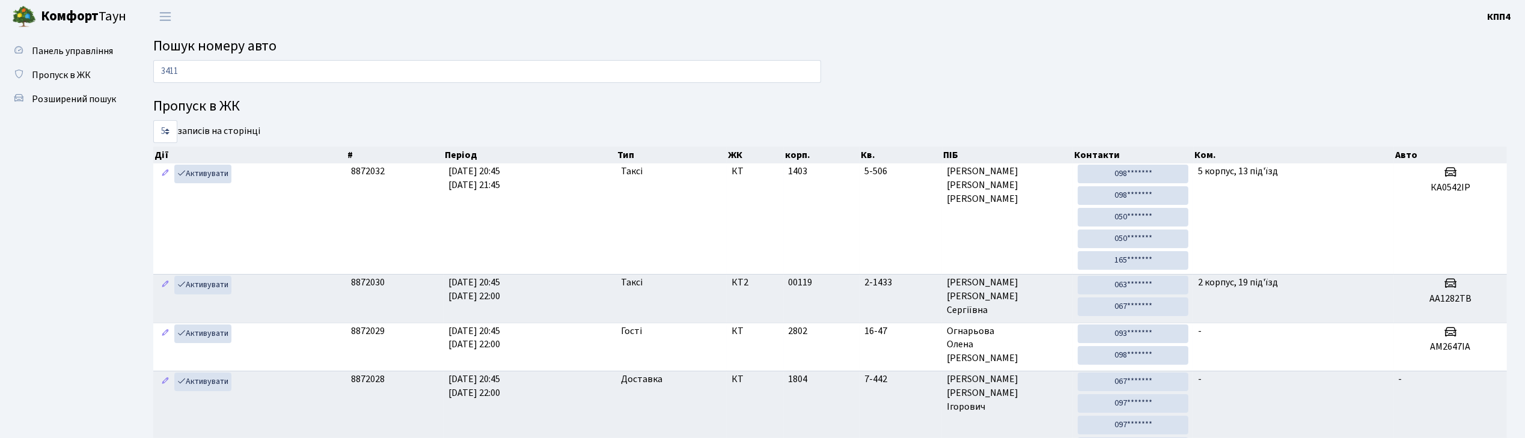
type input "3411"
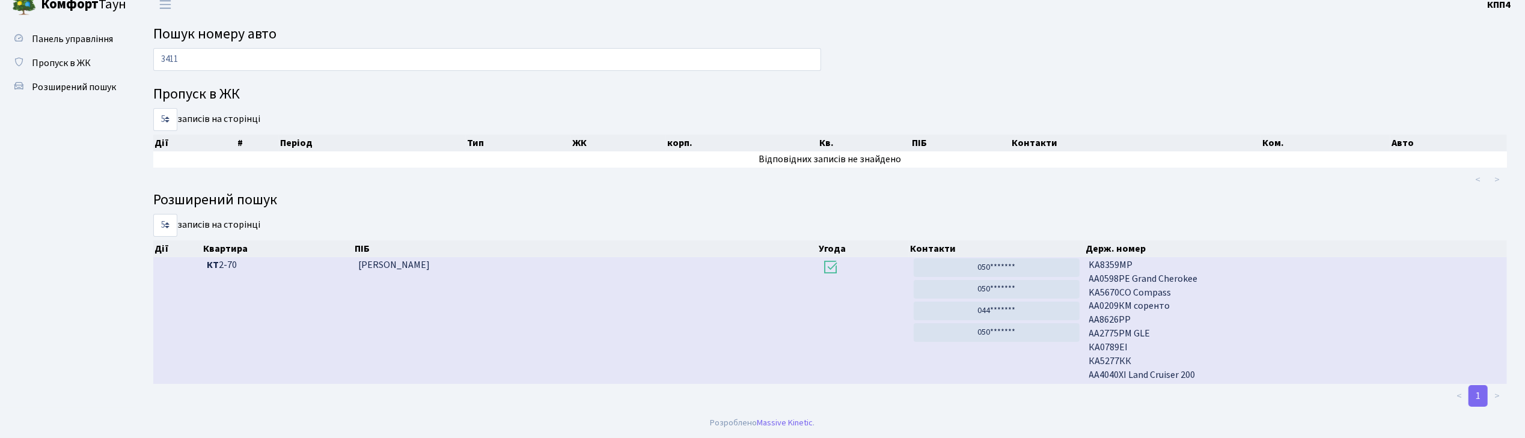
scroll to position [19, 0]
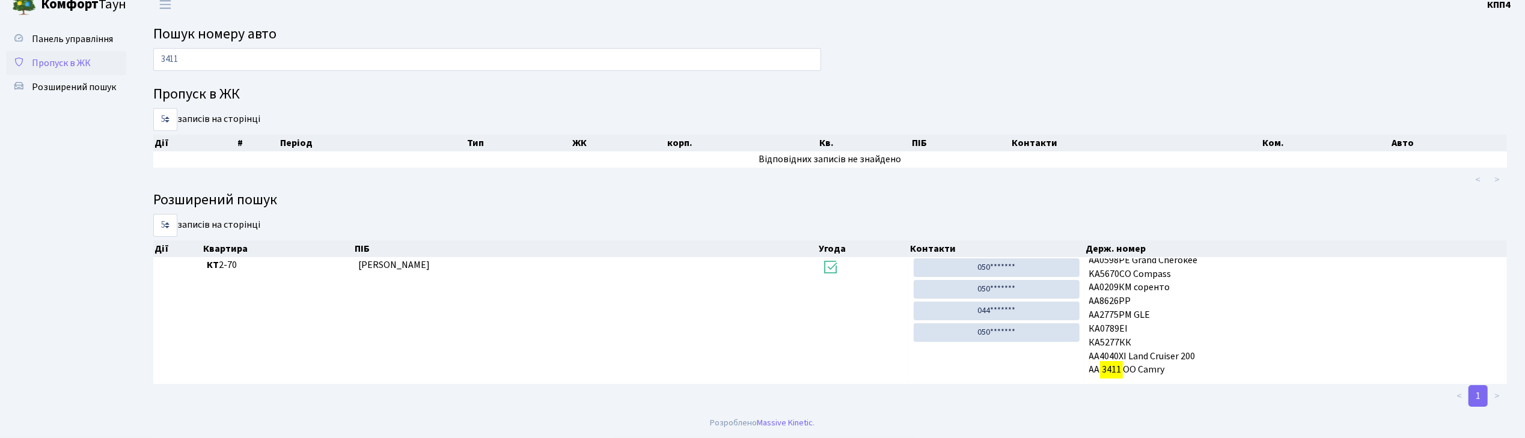
click at [56, 63] on span "Пропуск в ЖК" at bounding box center [61, 63] width 59 height 13
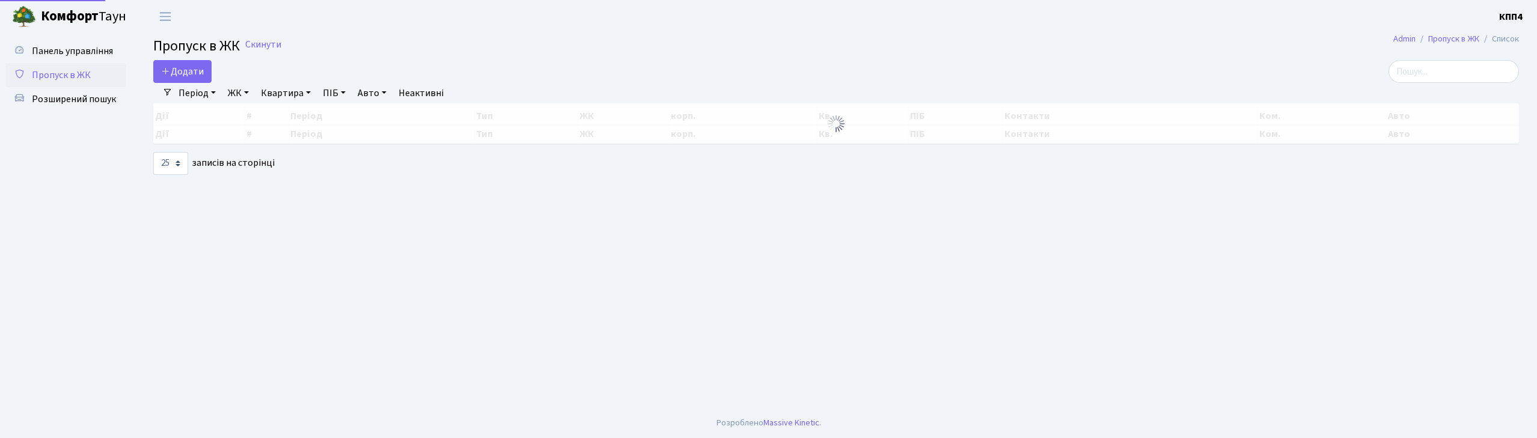
select select "25"
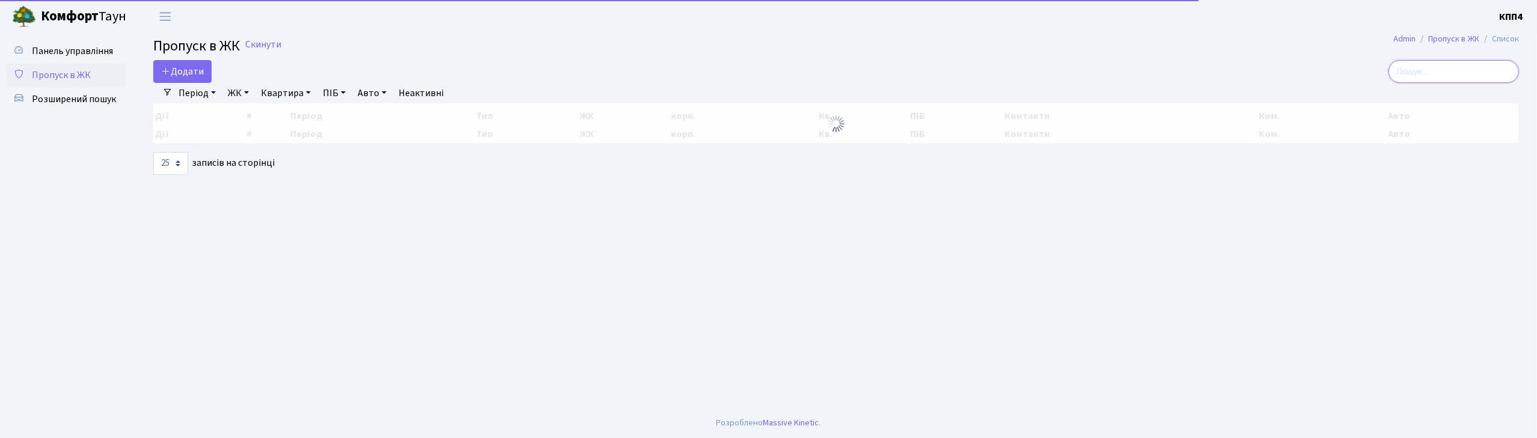
drag, startPoint x: 1462, startPoint y: 66, endPoint x: 1297, endPoint y: 89, distance: 166.9
click at [1460, 66] on input "search" at bounding box center [1454, 71] width 130 height 23
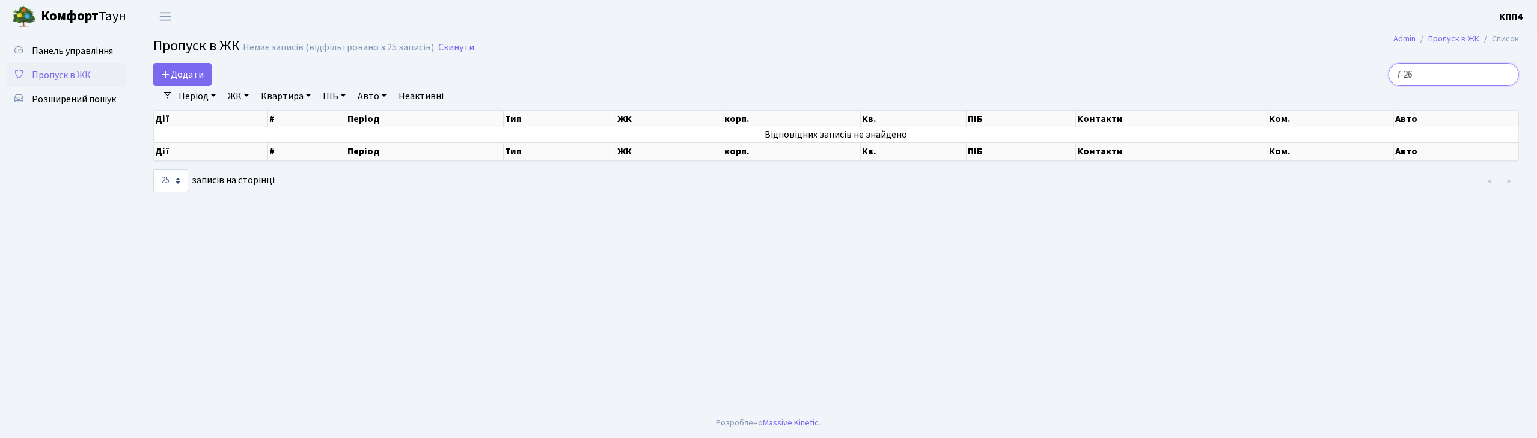
type input "7-26"
click at [57, 69] on span "Пропуск в ЖК" at bounding box center [61, 75] width 59 height 13
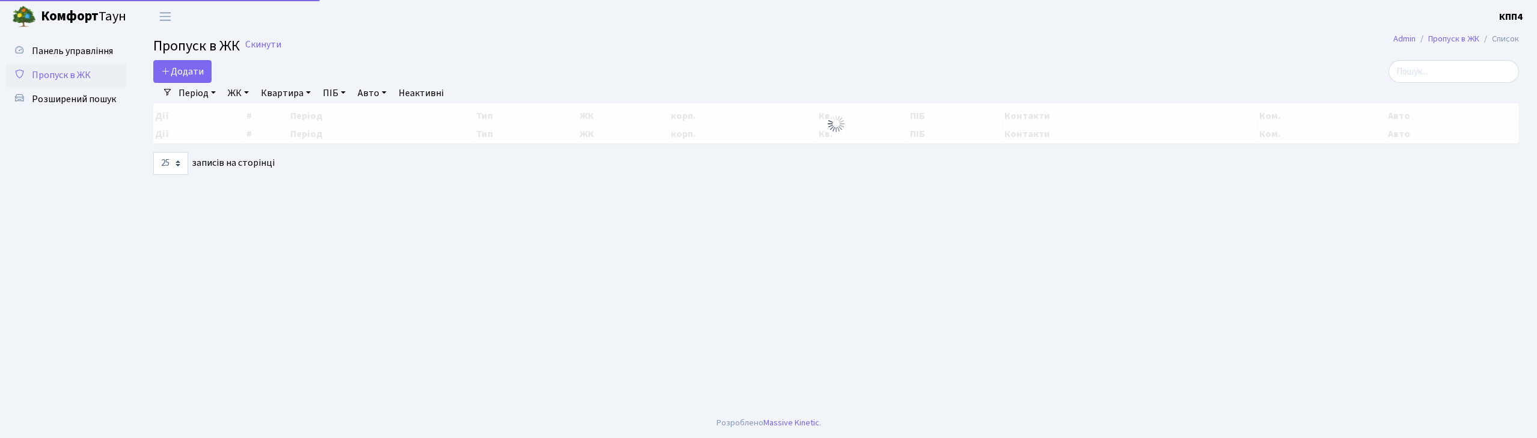
select select "25"
click at [1443, 73] on input "search" at bounding box center [1454, 71] width 130 height 23
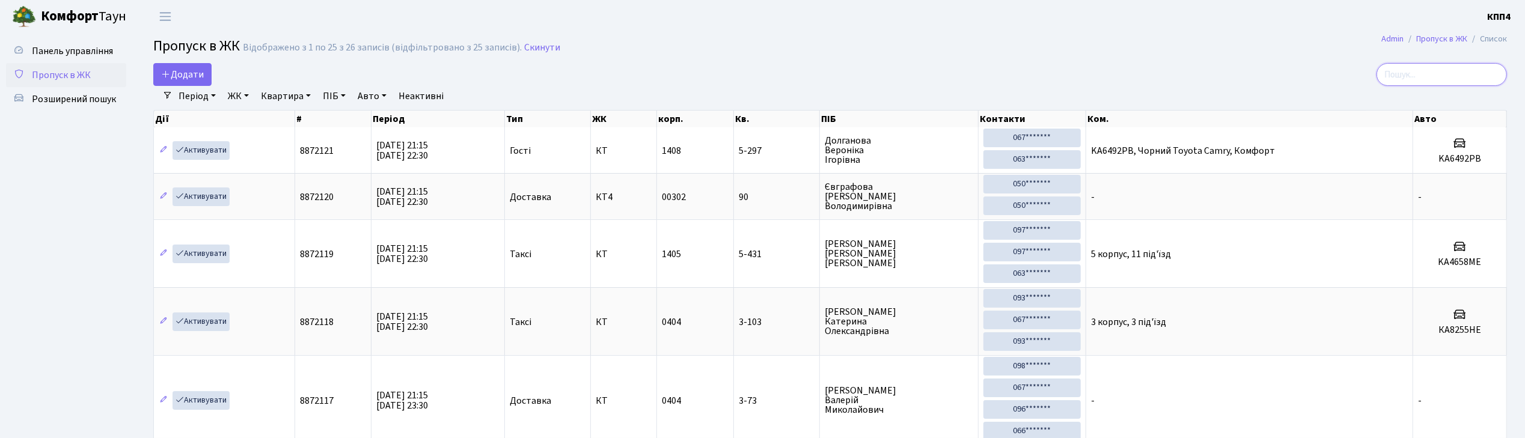
click at [1468, 69] on input "search" at bounding box center [1442, 74] width 130 height 23
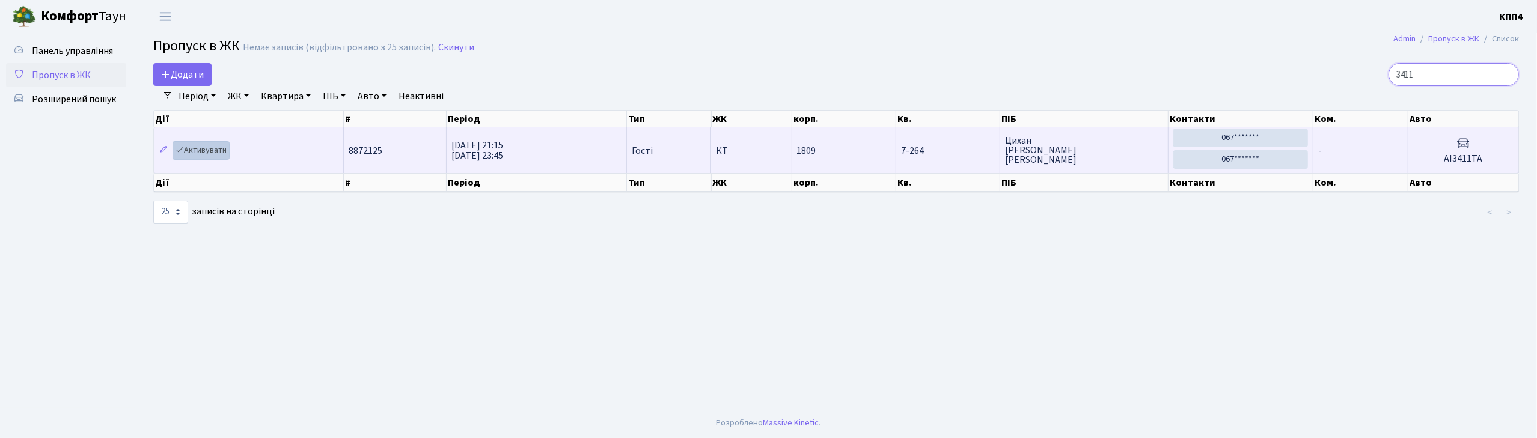
type input "3411"
click at [195, 150] on link "Активувати" at bounding box center [201, 150] width 57 height 19
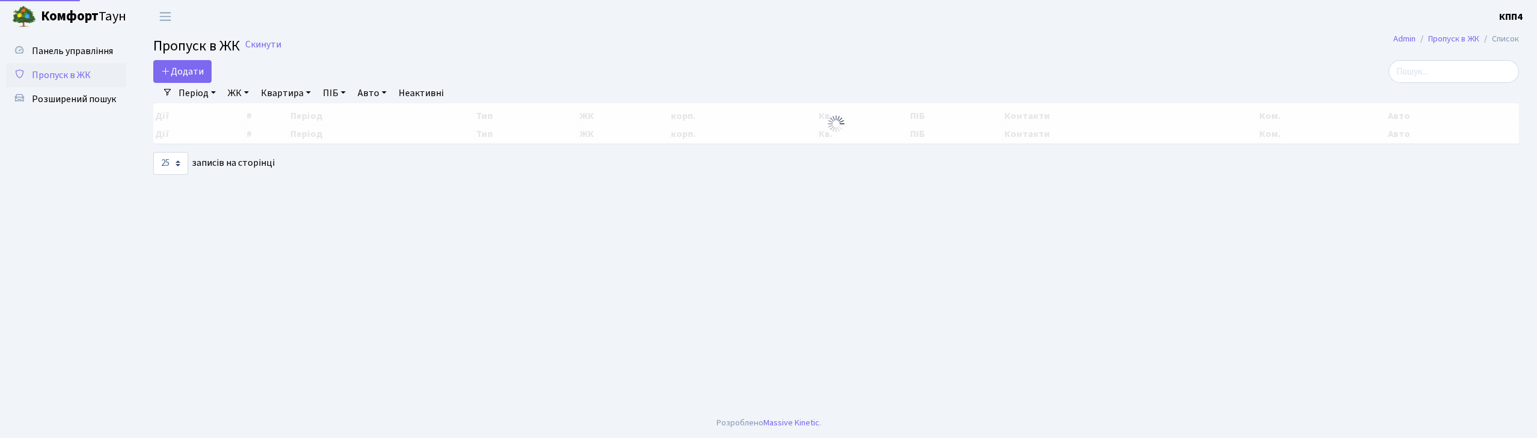
select select "25"
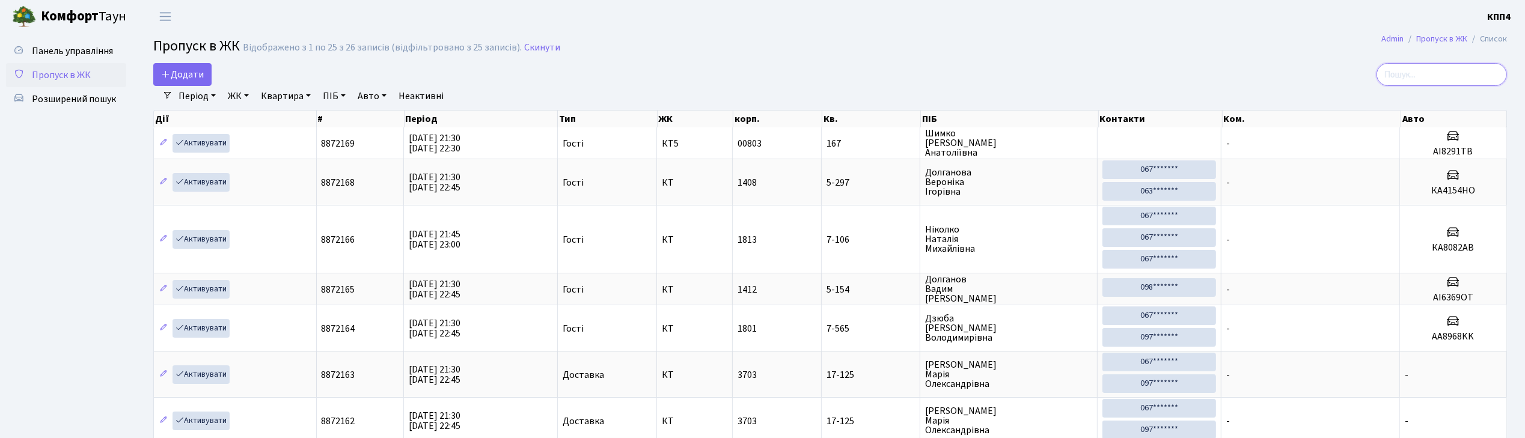
click at [1406, 79] on input "search" at bounding box center [1442, 74] width 130 height 23
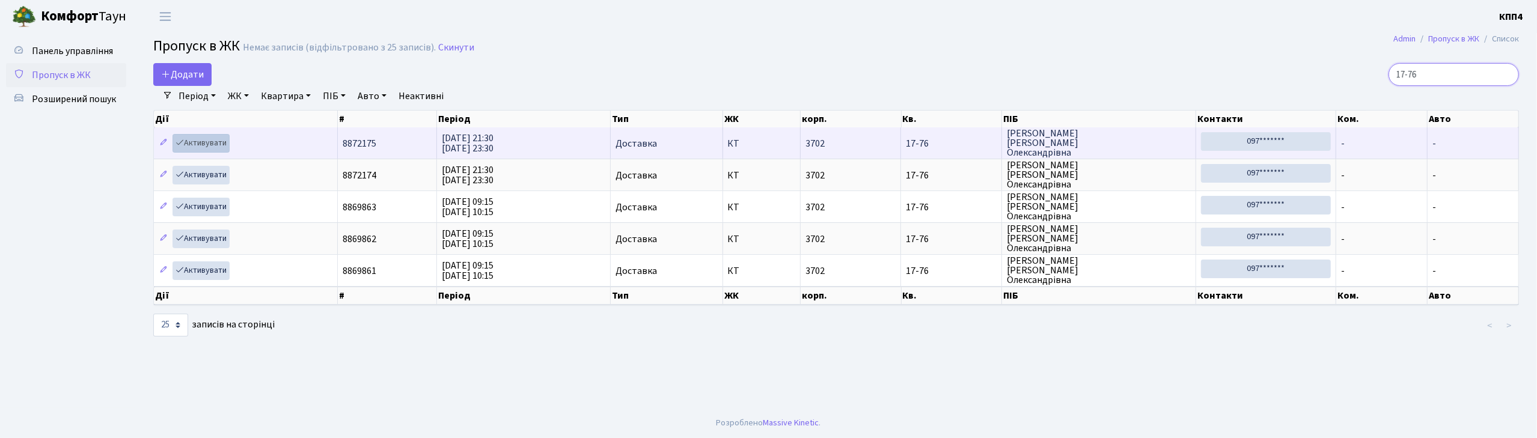
type input "17-76"
click at [212, 149] on link "Активувати" at bounding box center [201, 143] width 57 height 19
click at [215, 150] on link "Активувати" at bounding box center [201, 143] width 57 height 19
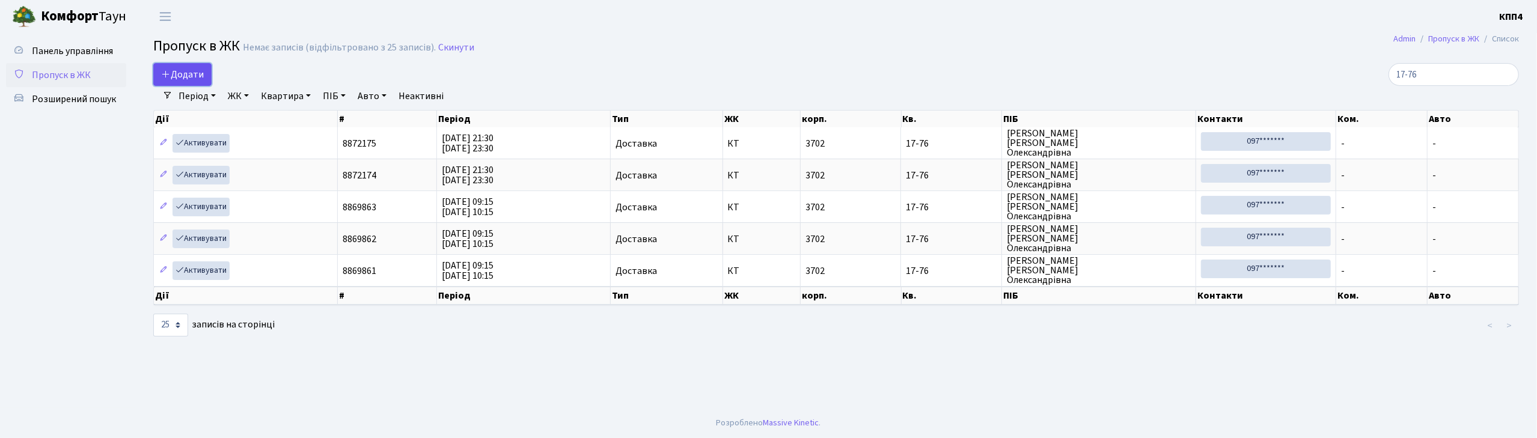
click at [202, 70] on span "Додати" at bounding box center [182, 74] width 43 height 13
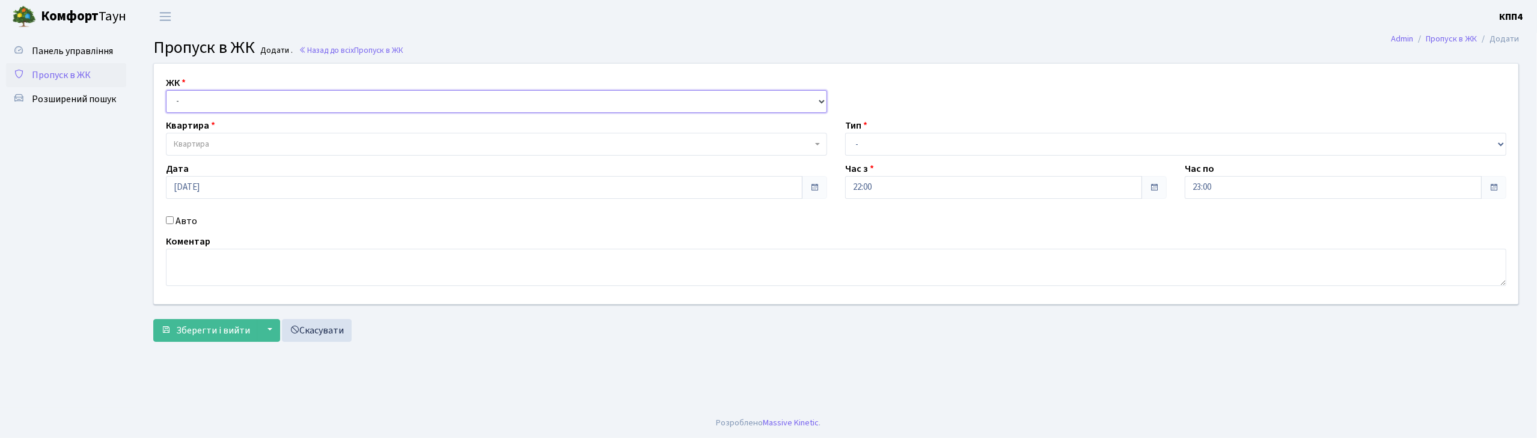
click at [242, 106] on select "- КТ, вул. Регенераторна, 4 КТ2, просп. [STREET_ADDRESS] [STREET_ADDRESS] [PERS…" at bounding box center [496, 101] width 661 height 23
select select "271"
click at [166, 90] on select "- КТ, вул. Регенераторна, 4 КТ2, просп. Соборності, 17 КТ3, вул. Березнева, 16 …" at bounding box center [496, 101] width 661 height 23
select select
click at [253, 142] on span "Квартира" at bounding box center [493, 144] width 638 height 12
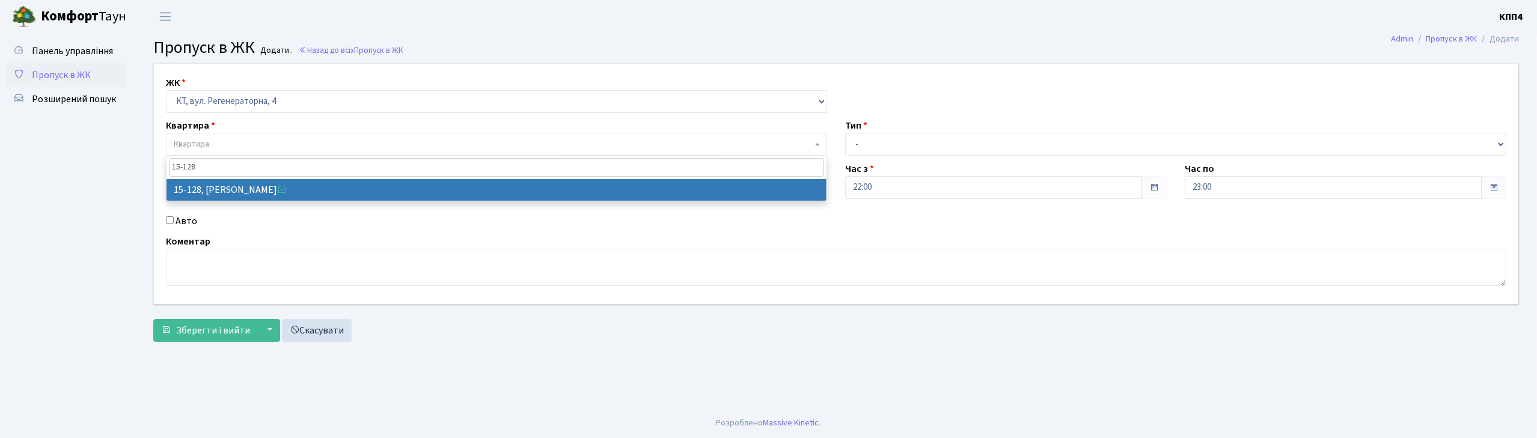
type input "15-128"
select select "8903"
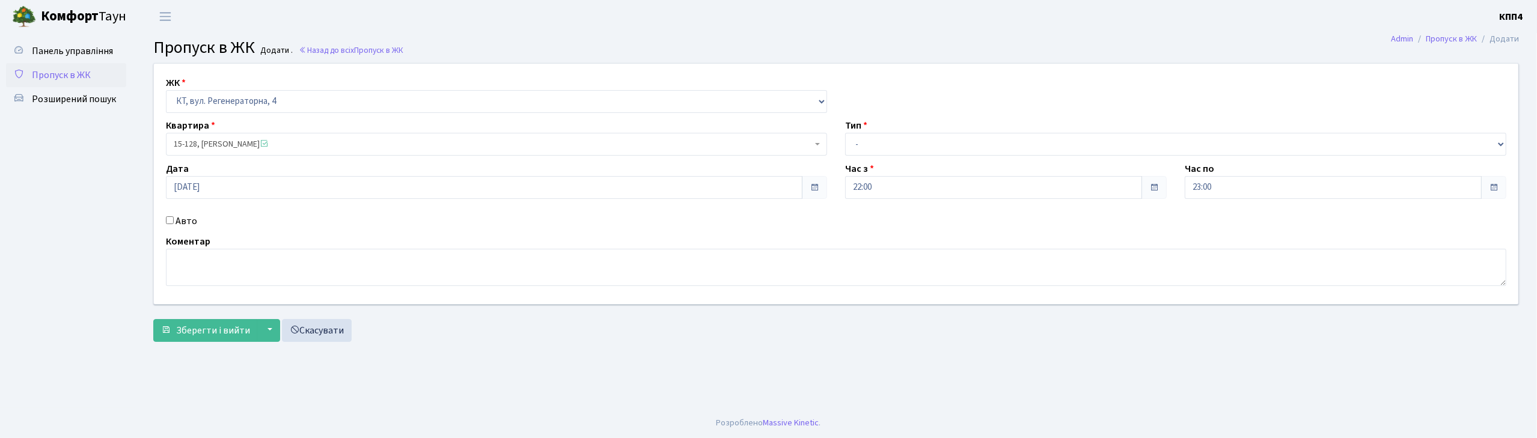
click at [186, 222] on label "Авто" at bounding box center [187, 221] width 22 height 14
click at [174, 222] on input "Авто" at bounding box center [170, 220] width 8 height 8
checkbox input "true"
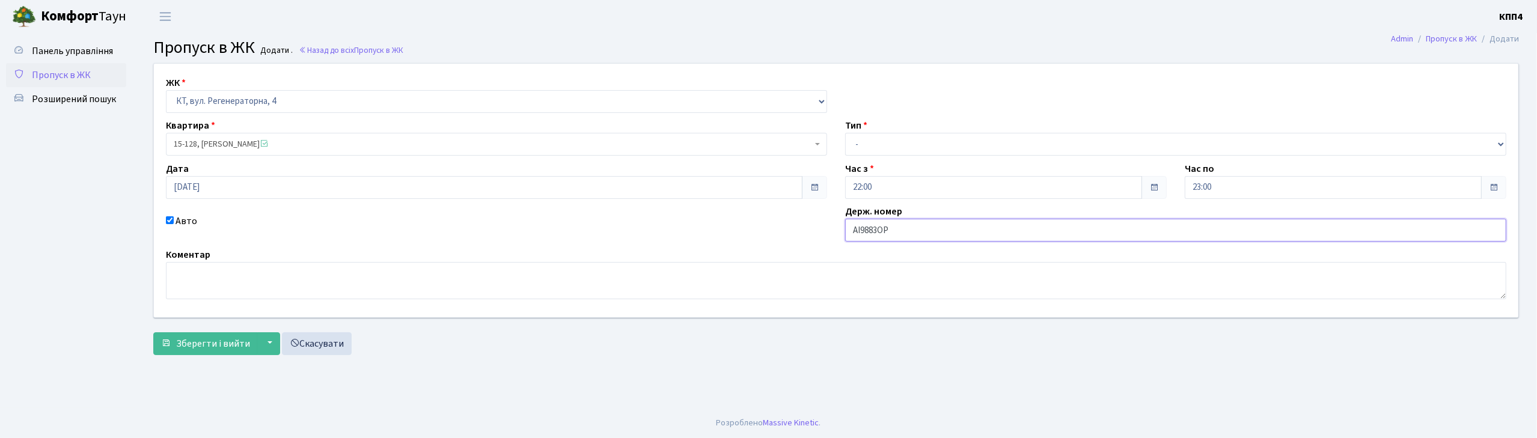
type input "АІ9883ОР"
click at [915, 143] on select "- Доставка Таксі Гості Сервіс" at bounding box center [1175, 144] width 661 height 23
select select "2"
click at [845, 133] on select "- Доставка Таксі Гості Сервіс" at bounding box center [1175, 144] width 661 height 23
click at [200, 347] on span "Зберегти і вийти" at bounding box center [213, 343] width 74 height 13
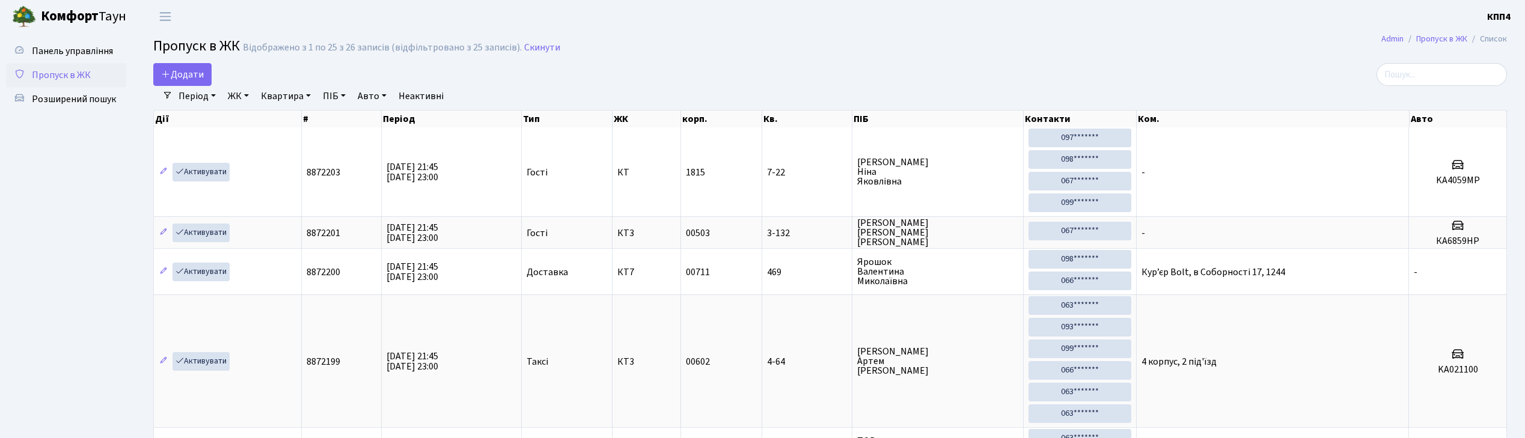
select select "25"
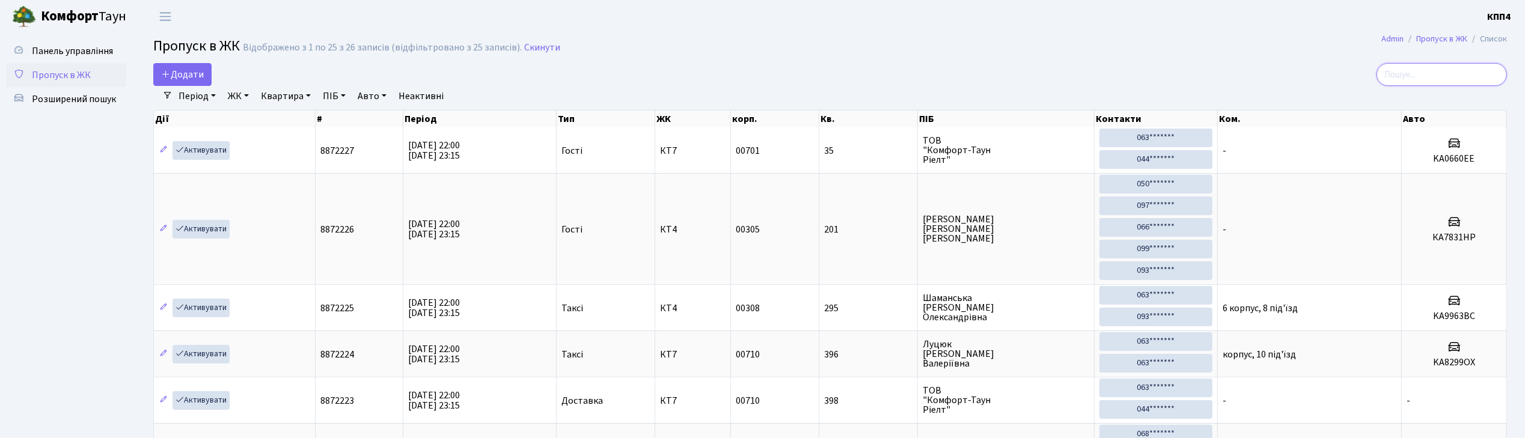
click at [1428, 81] on input "search" at bounding box center [1442, 74] width 130 height 23
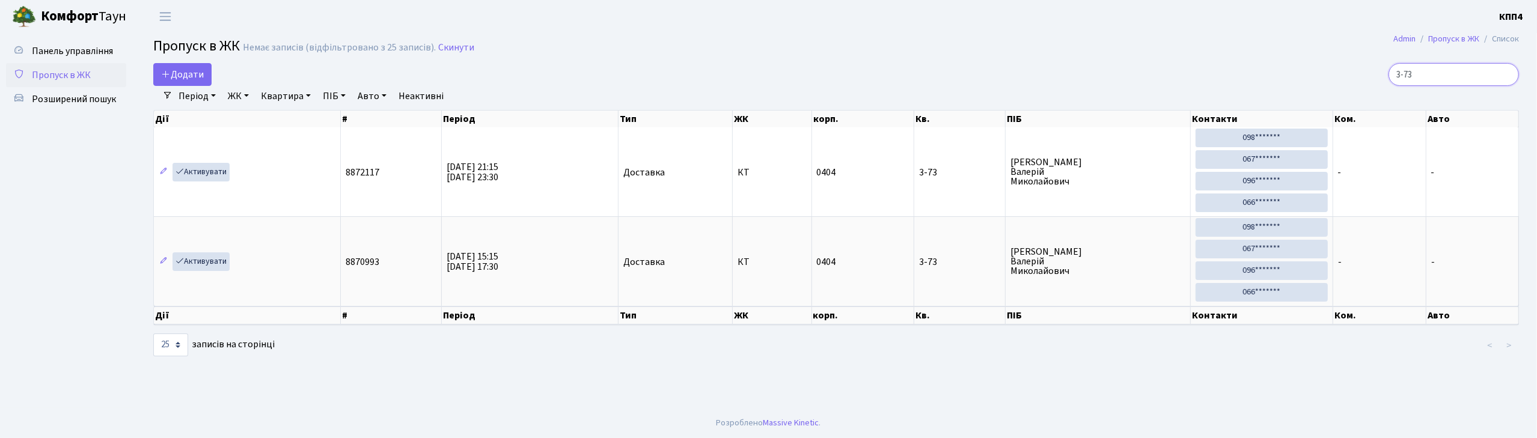
type input "3-73"
click at [44, 73] on span "Пропуск в ЖК" at bounding box center [61, 75] width 59 height 13
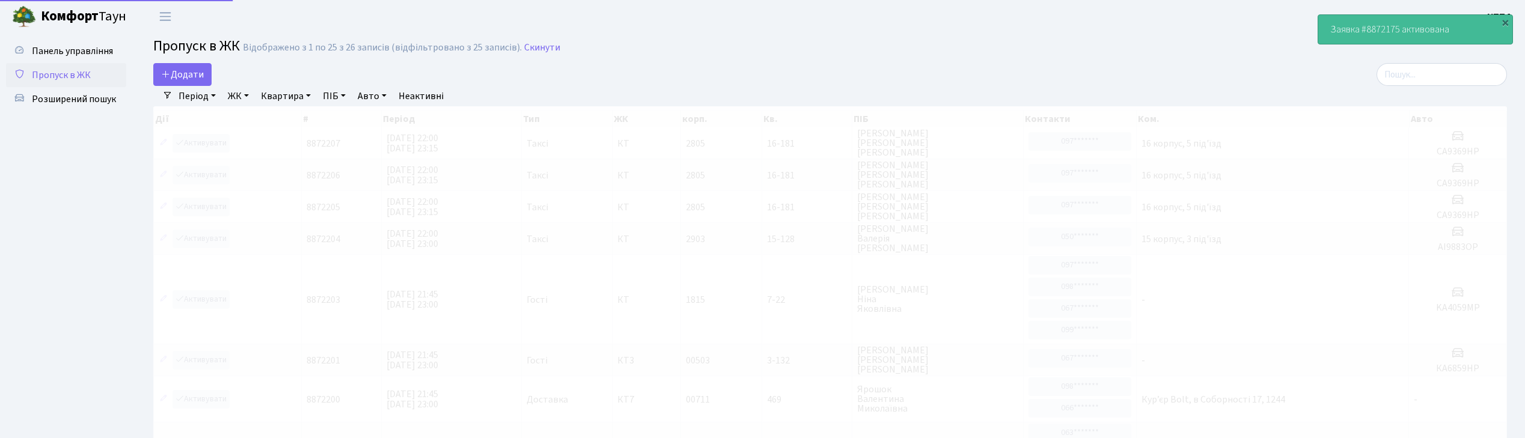
select select "25"
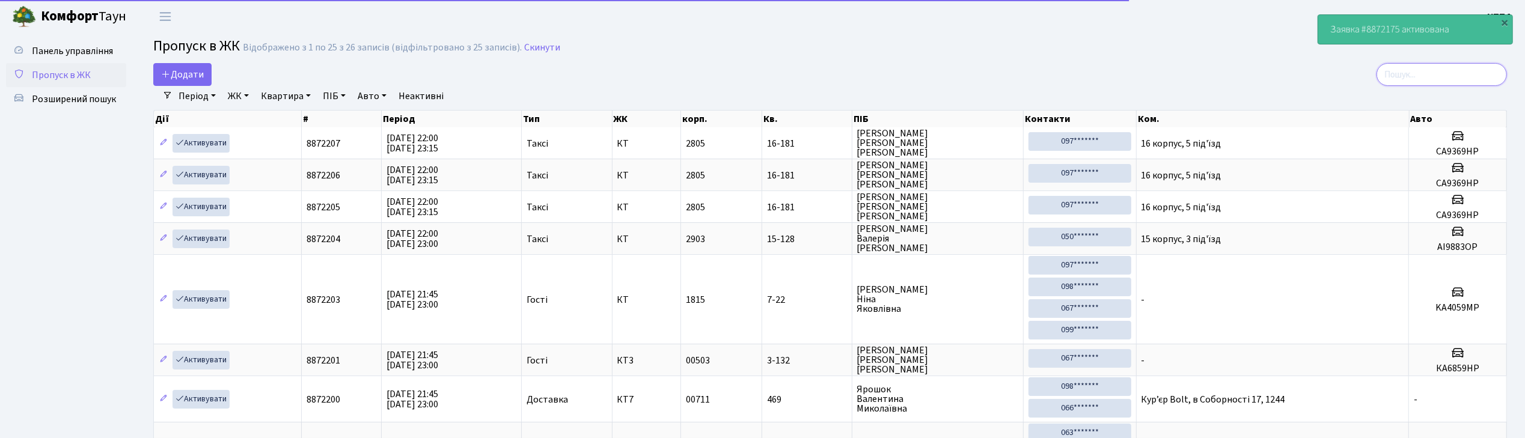
click at [1490, 75] on input "search" at bounding box center [1442, 74] width 130 height 23
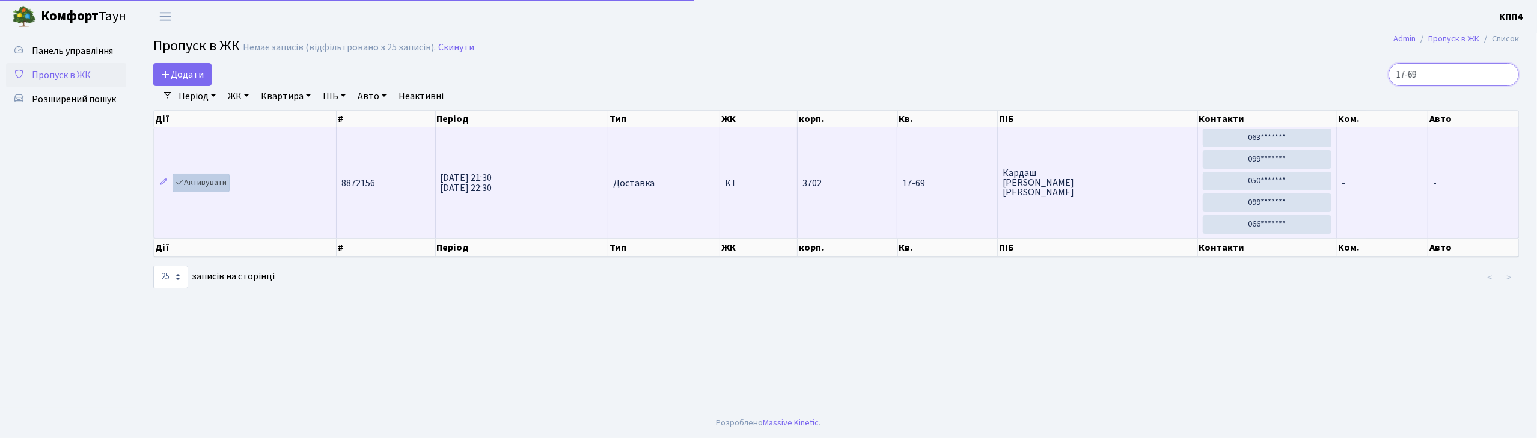
type input "17-69"
click at [190, 188] on link "Активувати" at bounding box center [201, 183] width 57 height 19
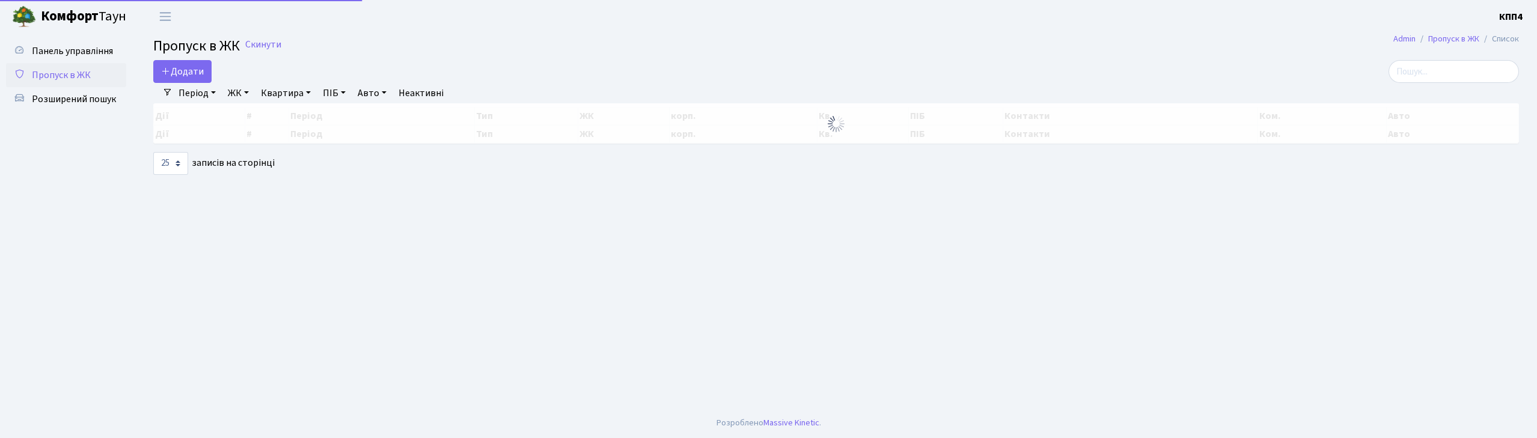
select select "25"
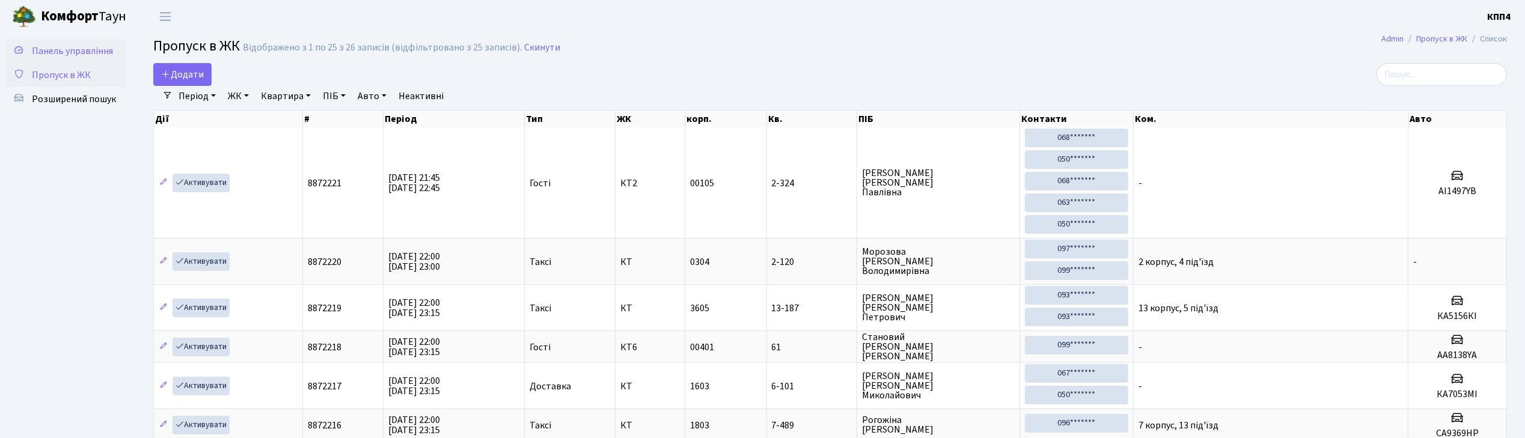
click at [78, 42] on link "Панель управління" at bounding box center [66, 51] width 120 height 24
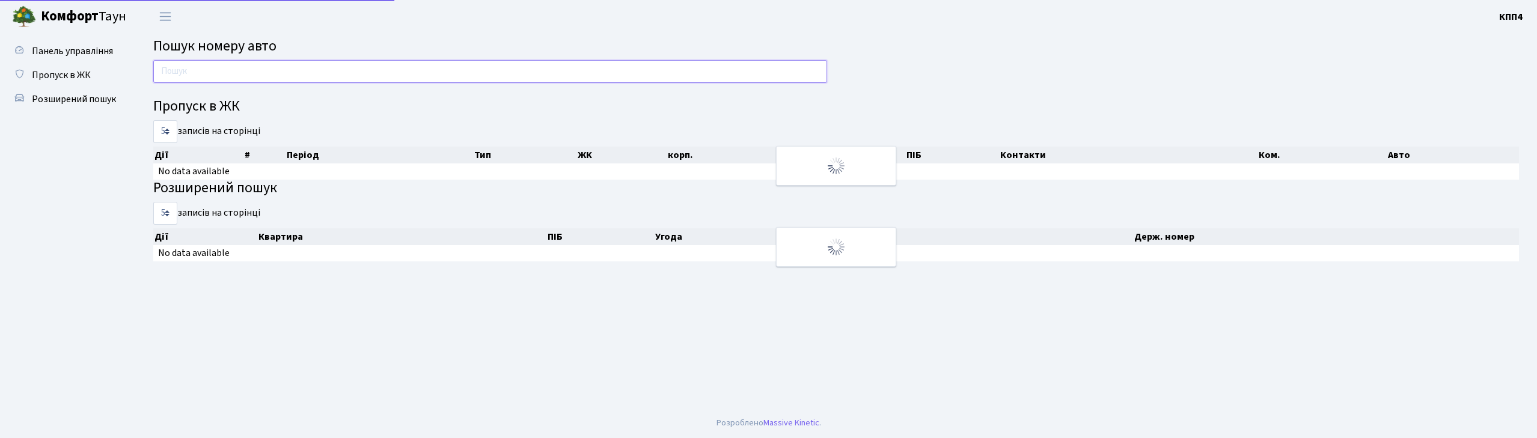
drag, startPoint x: 0, startPoint y: 0, endPoint x: 305, endPoint y: 73, distance: 314.1
click at [243, 66] on input "text" at bounding box center [490, 71] width 674 height 23
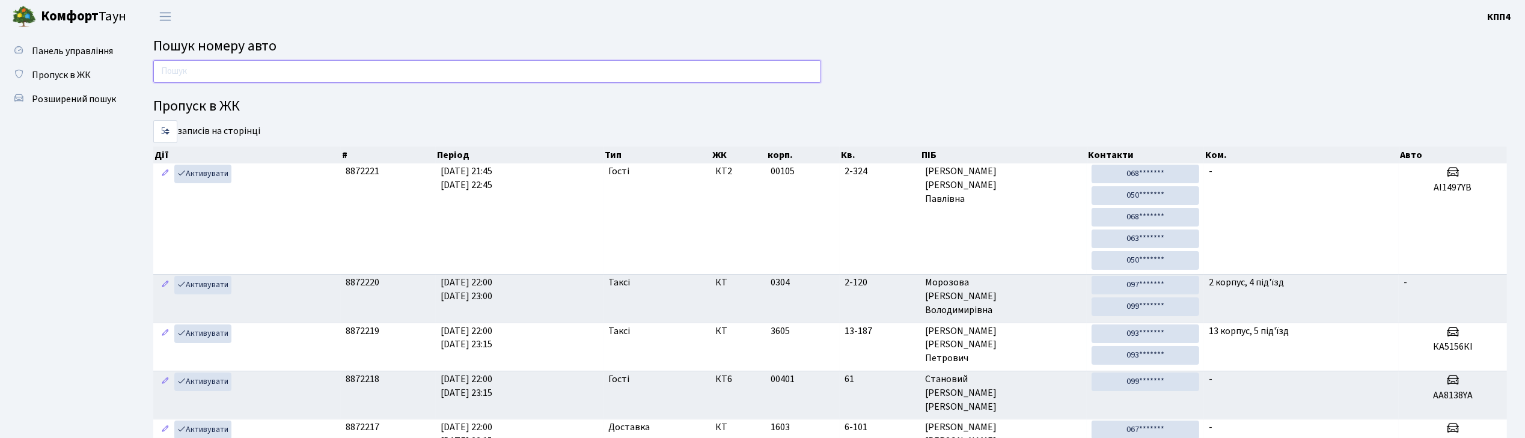
click at [301, 72] on input "text" at bounding box center [487, 71] width 668 height 23
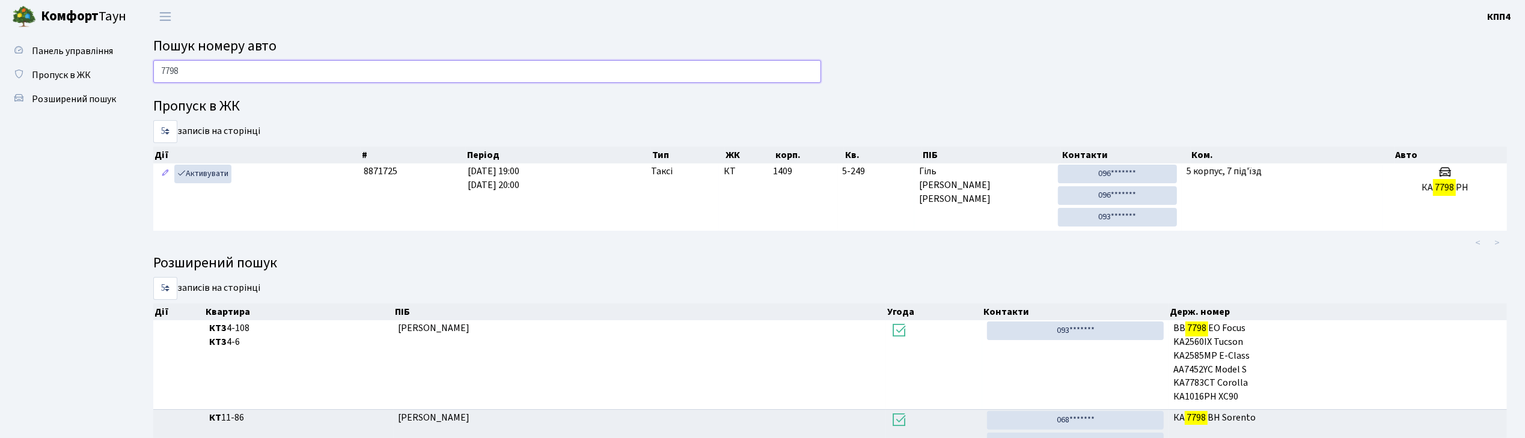
type input "7798"
click at [35, 66] on link "Пропуск в ЖК" at bounding box center [66, 75] width 120 height 24
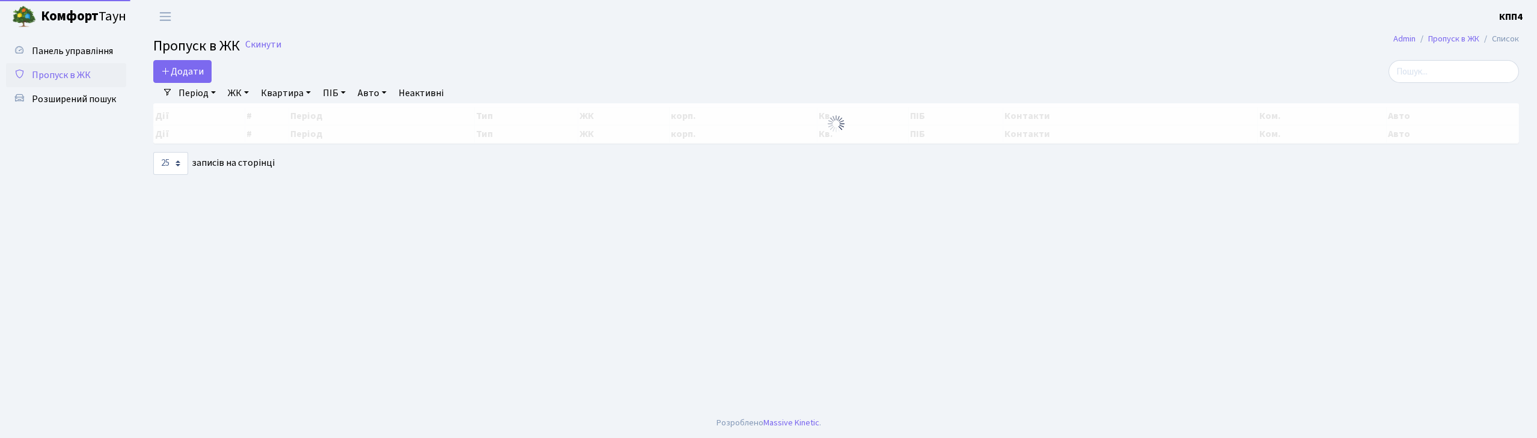
select select "25"
click at [1448, 79] on input "search" at bounding box center [1454, 71] width 130 height 23
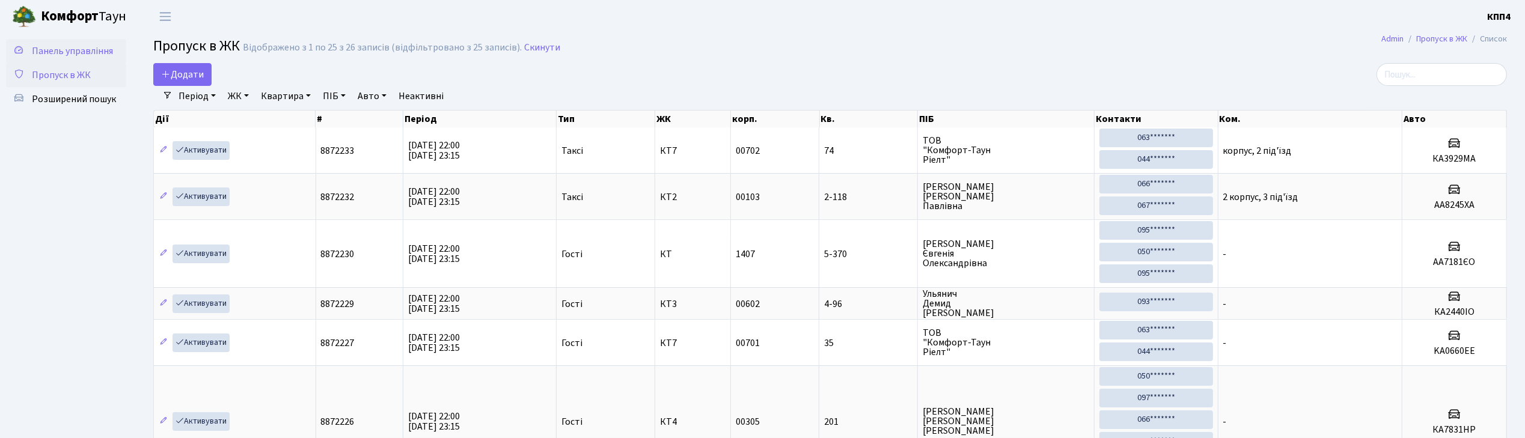
click at [118, 52] on link "Панель управління" at bounding box center [66, 51] width 120 height 24
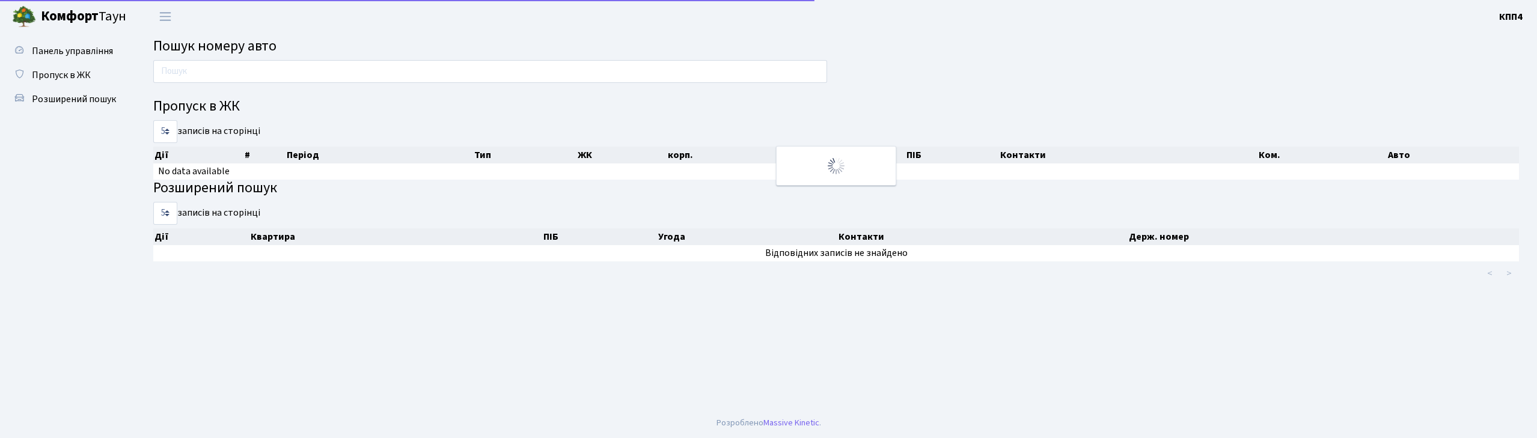
click at [279, 65] on input "text" at bounding box center [490, 71] width 674 height 23
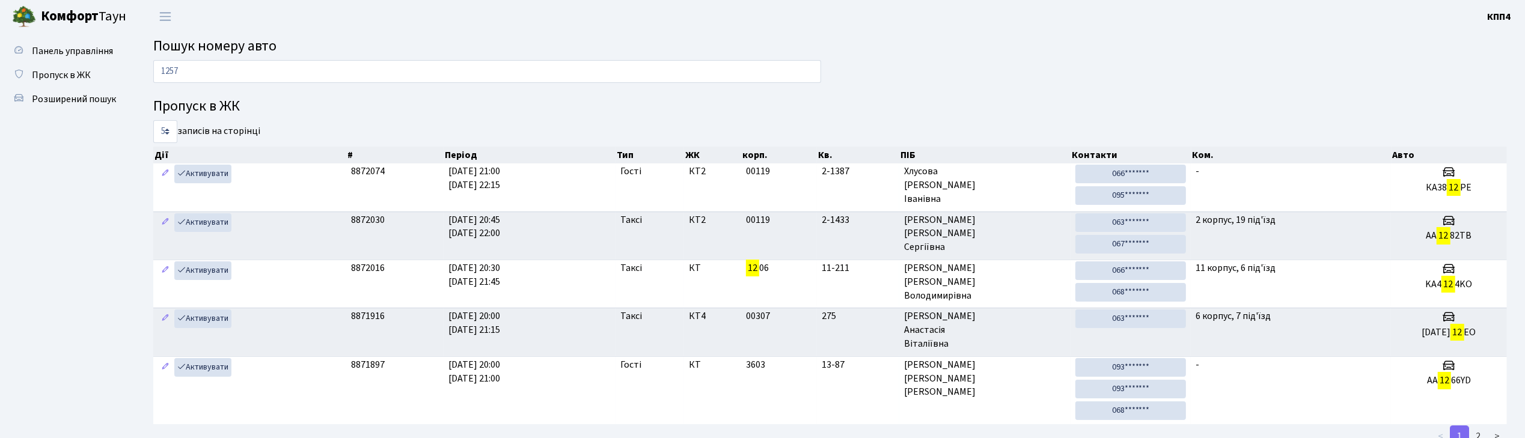
type input "1257"
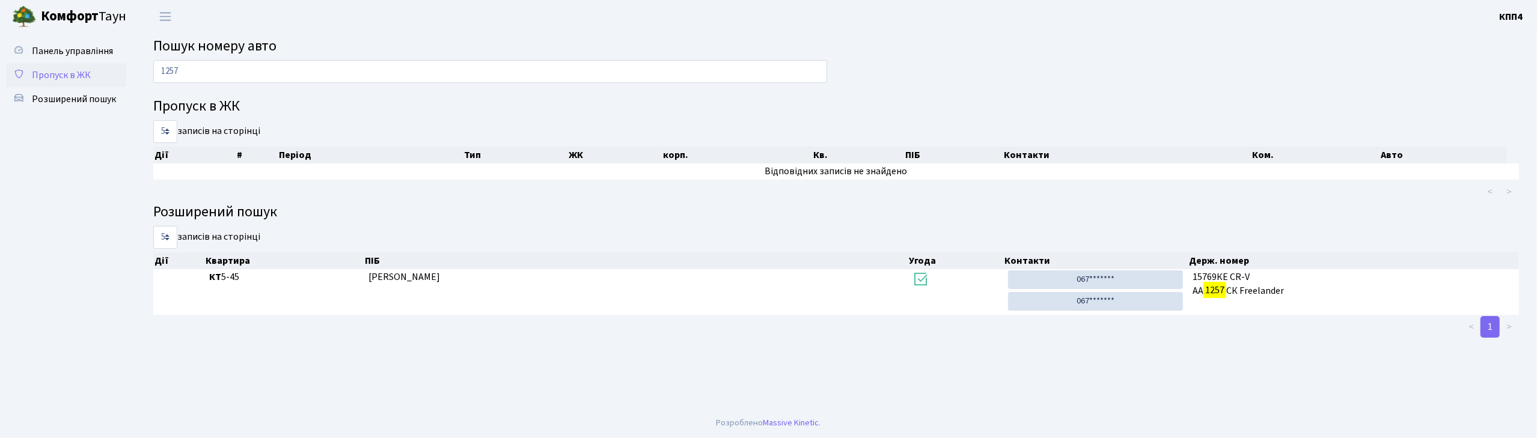
click at [68, 66] on link "Пропуск в ЖК" at bounding box center [66, 75] width 120 height 24
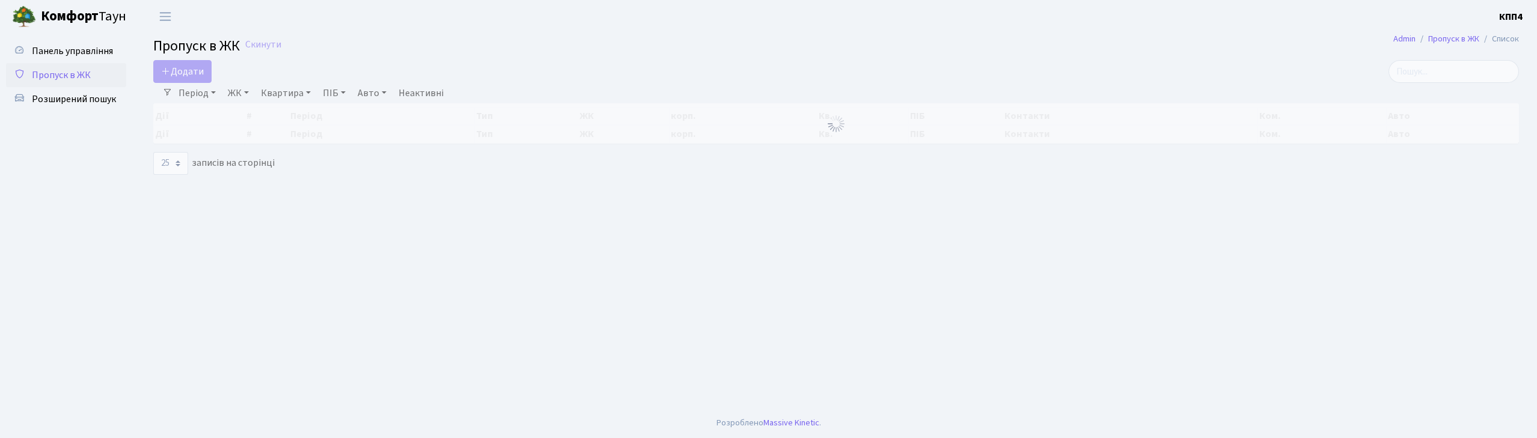
select select "25"
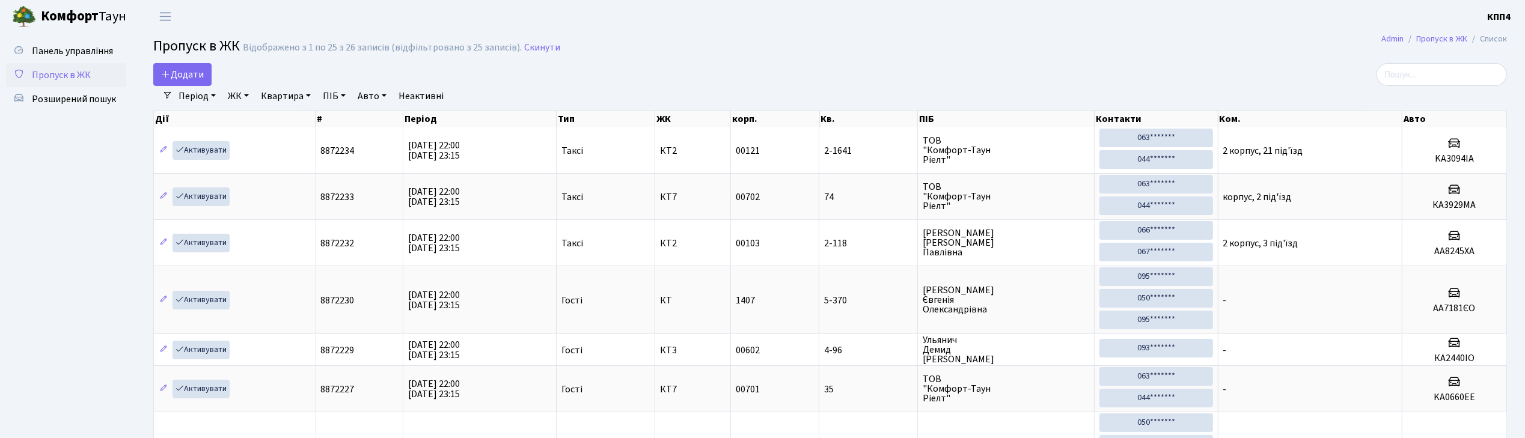
click at [1465, 65] on input "search" at bounding box center [1442, 74] width 130 height 23
click at [55, 47] on span "Панель управління" at bounding box center [72, 50] width 81 height 13
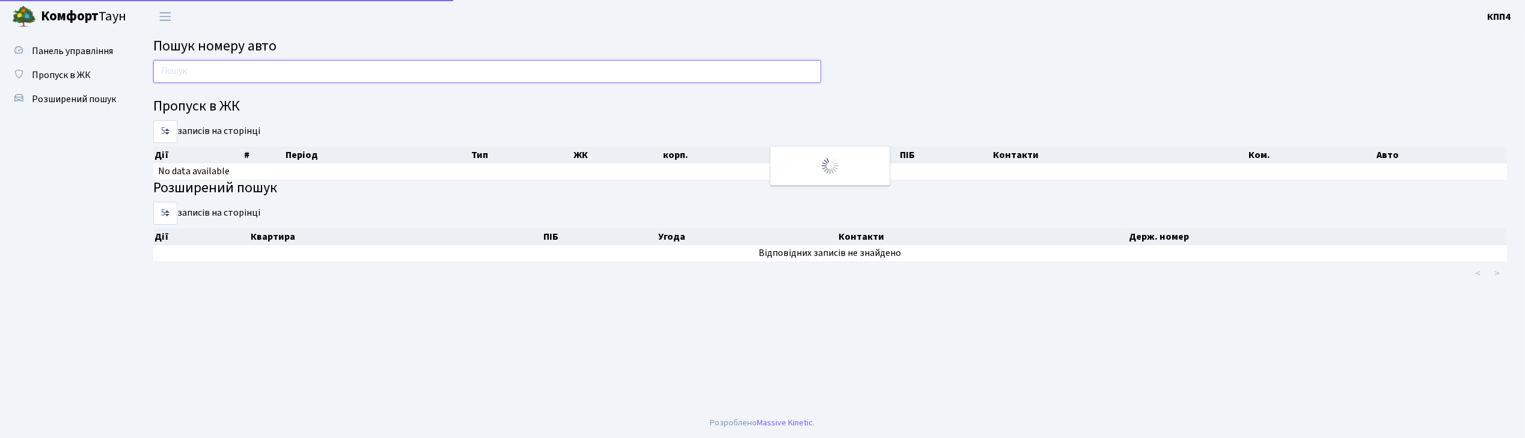
click at [243, 79] on input "text" at bounding box center [487, 71] width 668 height 23
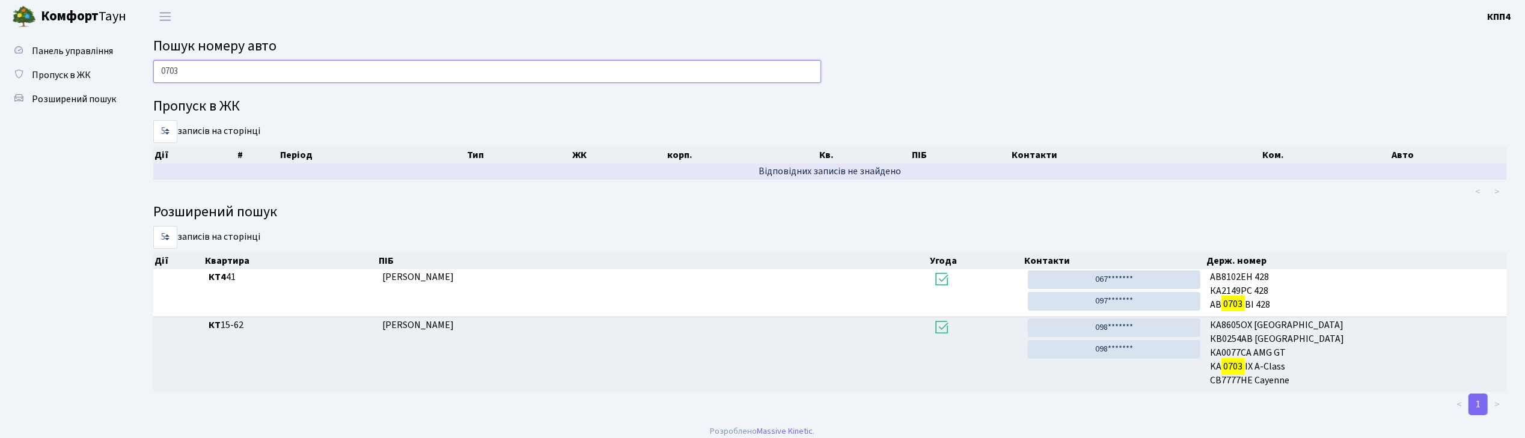
type input "0703"
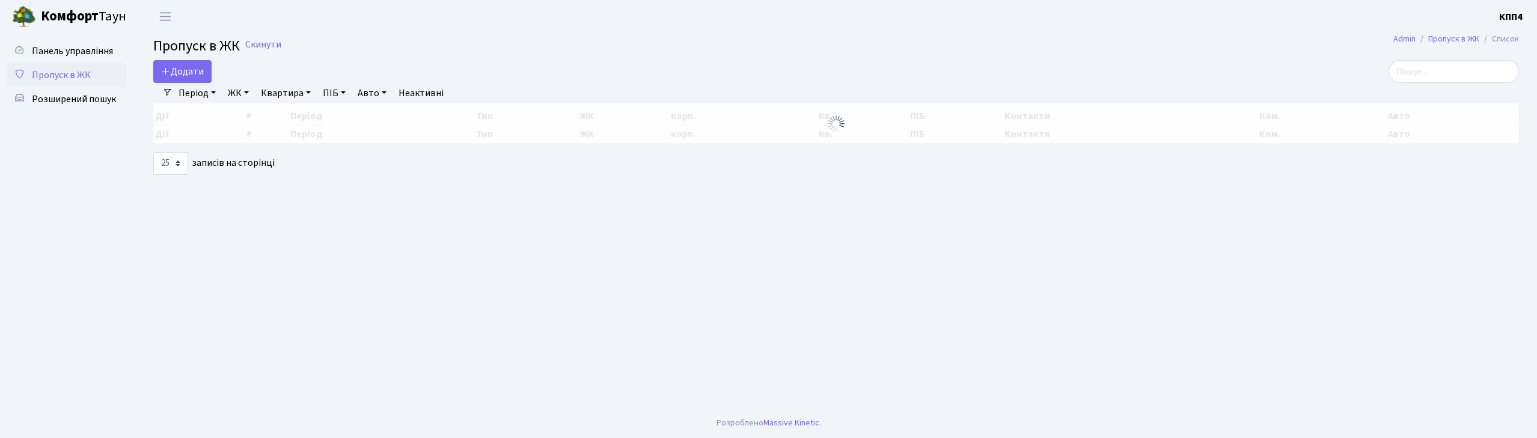
select select "25"
click at [1451, 69] on input "search" at bounding box center [1454, 71] width 130 height 23
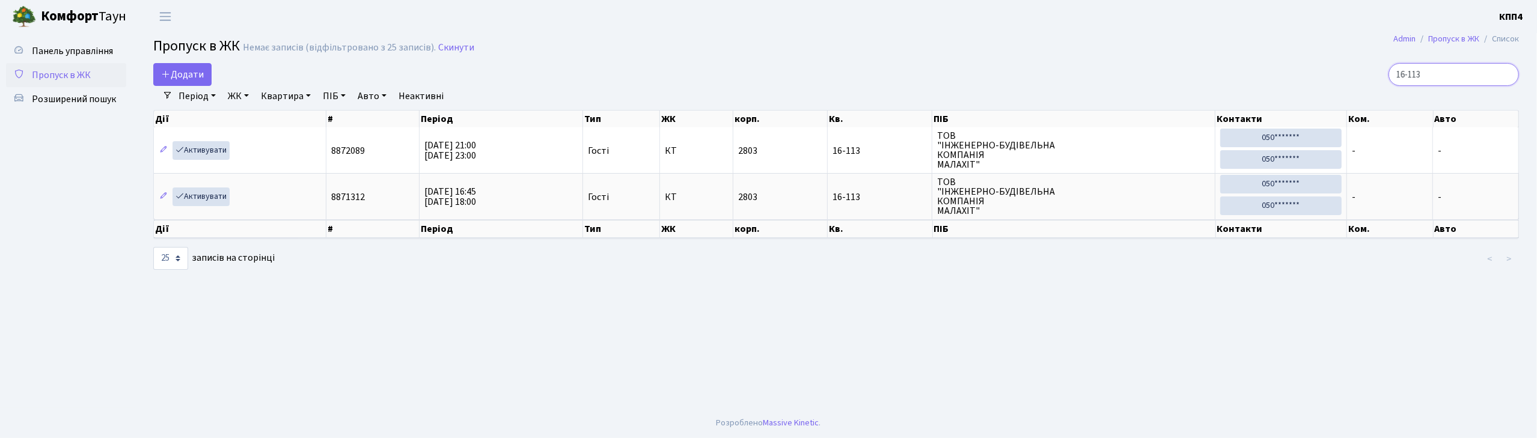
type input "16-113"
click at [64, 63] on link "Пропуск в ЖК" at bounding box center [66, 75] width 120 height 24
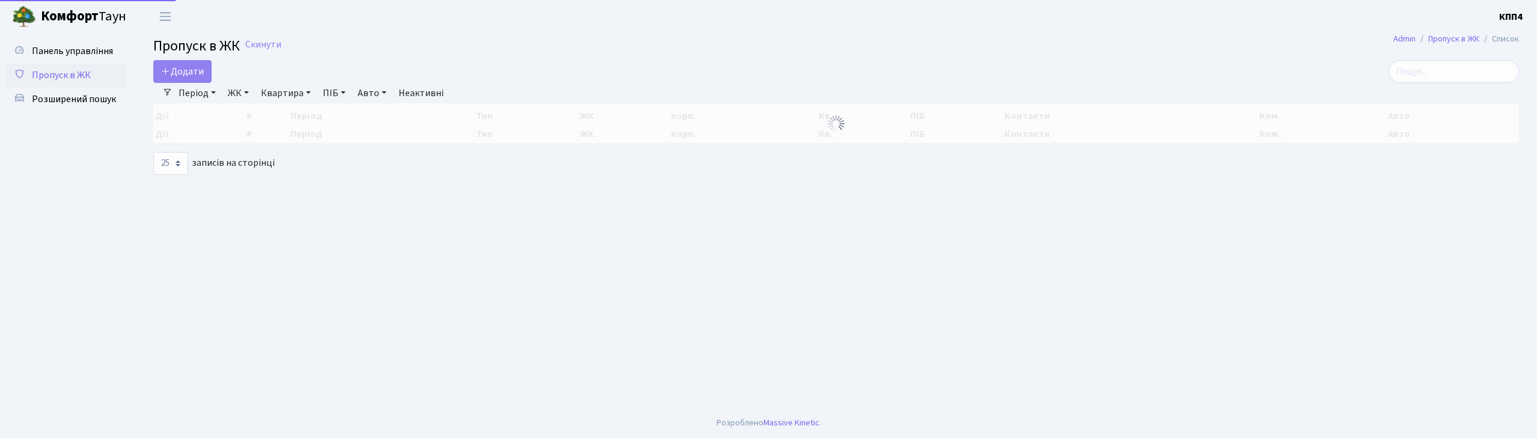
select select "25"
drag, startPoint x: 1458, startPoint y: 72, endPoint x: 883, endPoint y: 83, distance: 574.8
click at [1449, 70] on input "search" at bounding box center [1454, 71] width 130 height 23
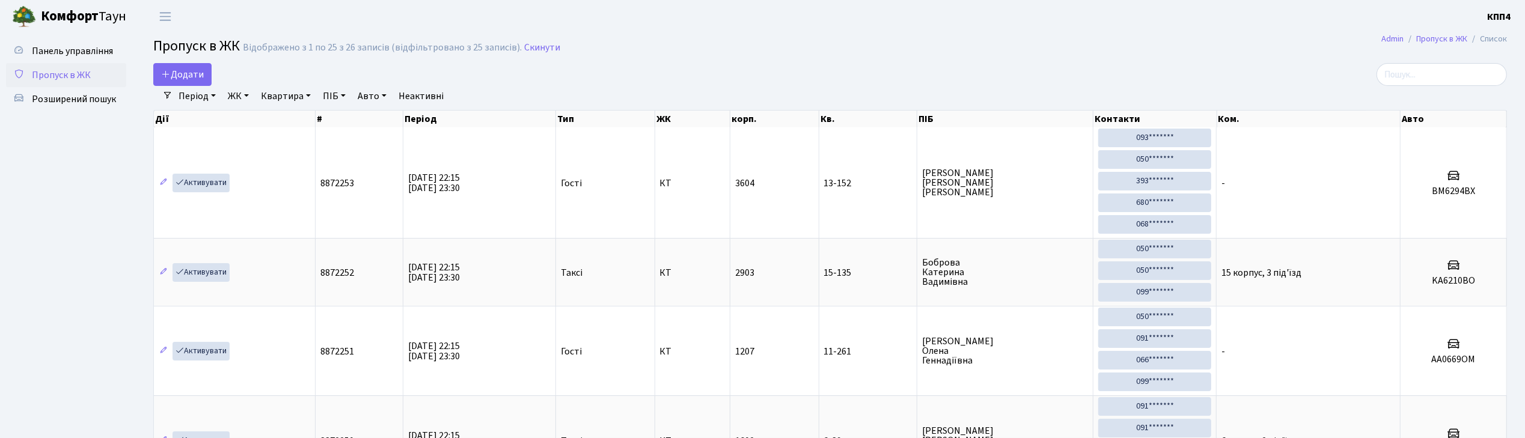
click at [168, 75] on icon at bounding box center [166, 74] width 10 height 10
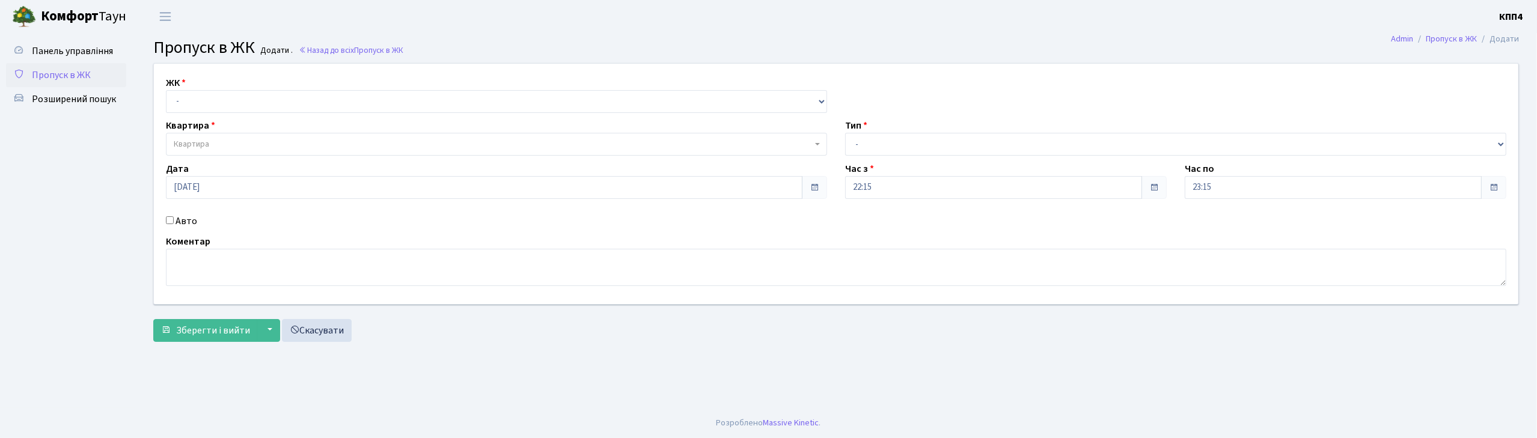
click at [269, 117] on div "ЖК - КТ, вул. Регенераторна, 4 КТ2, просп. [STREET_ADDRESS] [STREET_ADDRESS] [P…" at bounding box center [836, 184] width 1383 height 240
click at [270, 105] on select "- КТ, вул. Регенераторна, 4 КТ2, просп. Соборності, 17 КТ3, вул. Березнева, 16 …" at bounding box center [496, 101] width 661 height 23
select select "271"
click at [166, 90] on select "- КТ, вул. Регенераторна, 4 КТ2, просп. Соборності, 17 КТ3, вул. Березнева, 16 …" at bounding box center [496, 101] width 661 height 23
select select
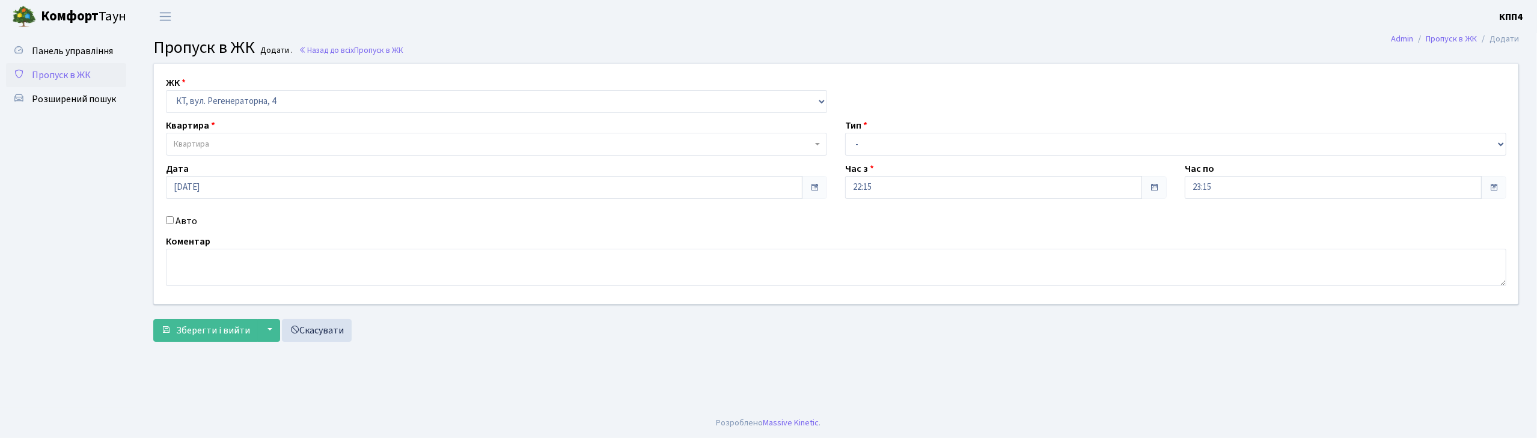
click at [275, 142] on span "Квартира" at bounding box center [493, 144] width 638 height 12
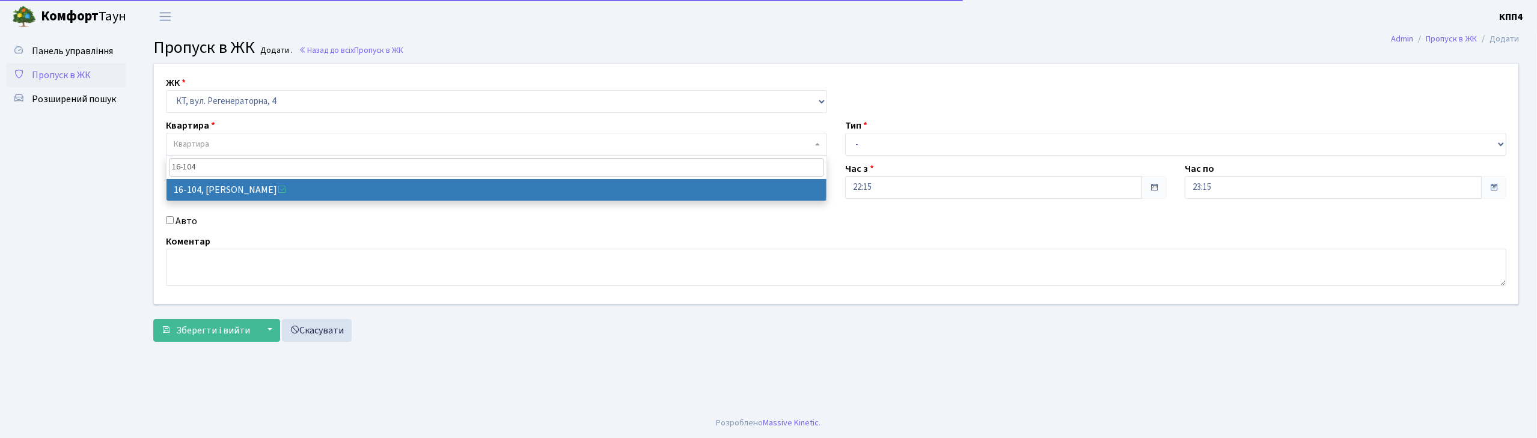
type input "16-104"
select select "8665"
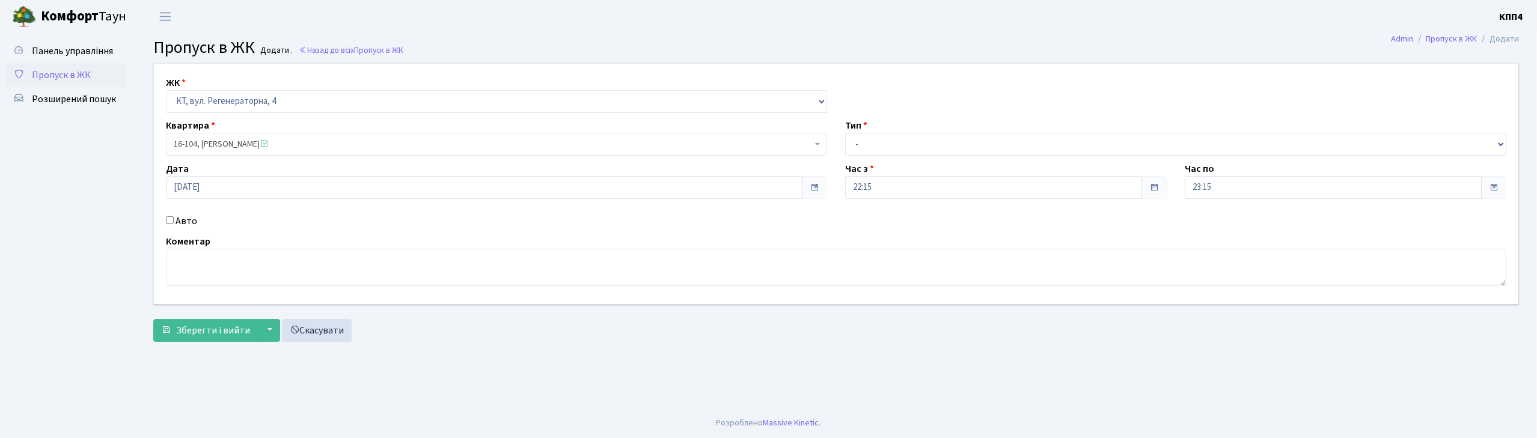
click at [176, 218] on label "Авто" at bounding box center [187, 221] width 22 height 14
click at [174, 218] on input "Авто" at bounding box center [170, 220] width 8 height 8
checkbox input "true"
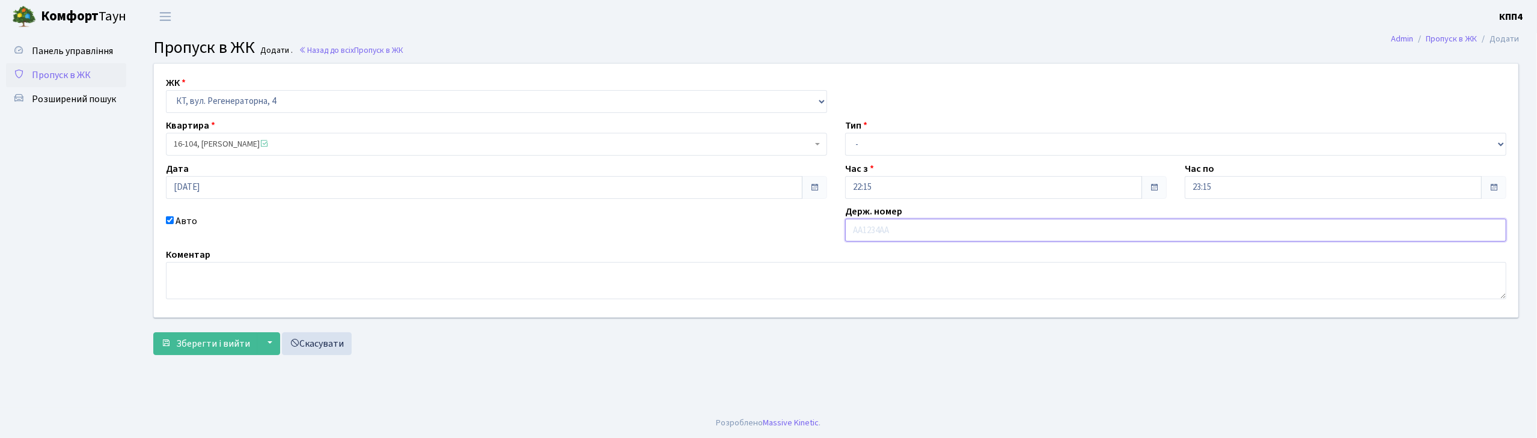
click at [877, 231] on input "text" at bounding box center [1175, 230] width 661 height 23
type input "КА2714КР"
drag, startPoint x: 865, startPoint y: 145, endPoint x: 867, endPoint y: 154, distance: 9.3
click at [865, 145] on select "- Доставка Таксі Гості Сервіс" at bounding box center [1175, 144] width 661 height 23
select select "2"
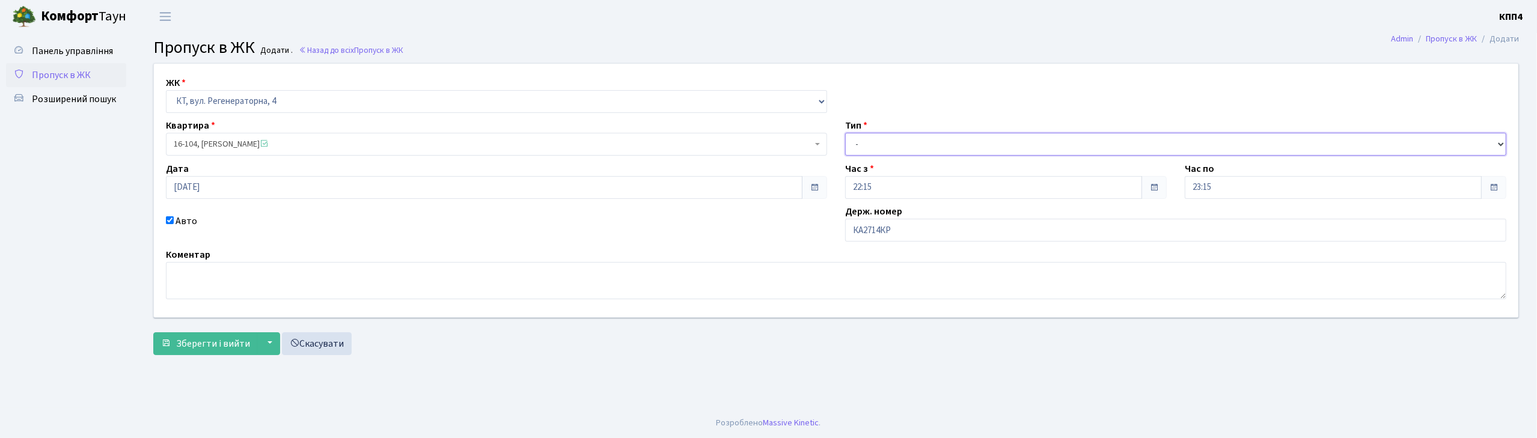
click at [845, 133] on select "- Доставка Таксі Гості Сервіс" at bounding box center [1175, 144] width 661 height 23
click at [216, 341] on span "Зберегти і вийти" at bounding box center [213, 343] width 74 height 13
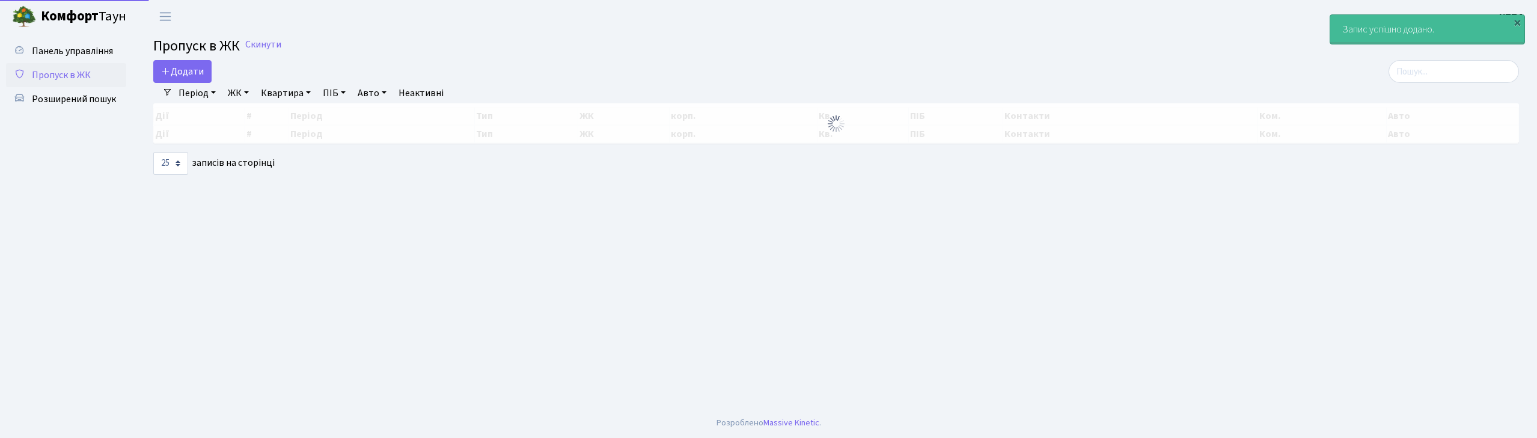
select select "25"
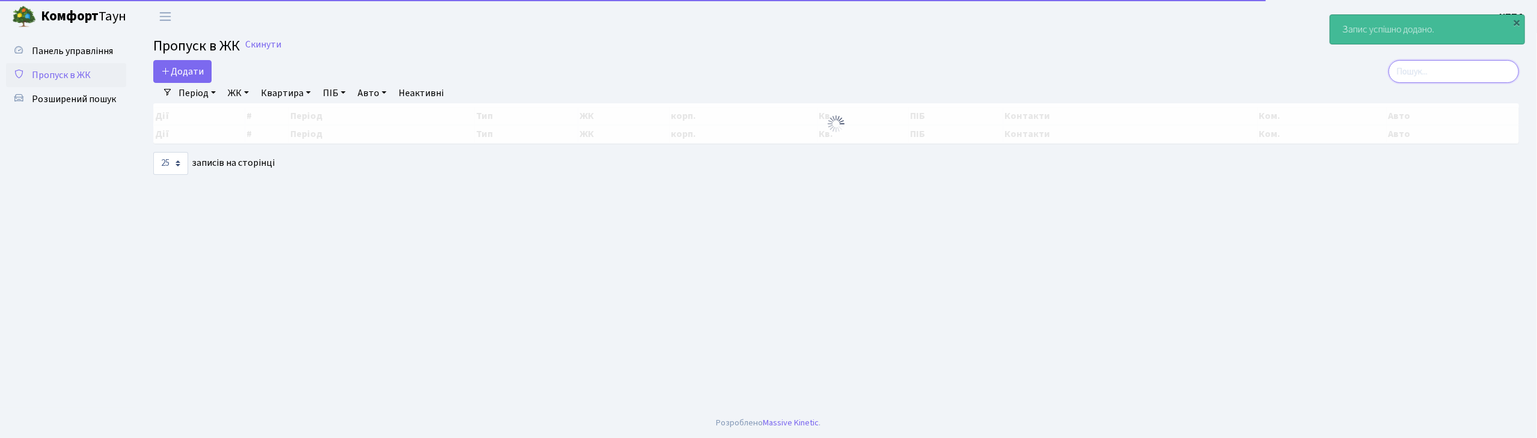
click at [1455, 78] on input "search" at bounding box center [1454, 71] width 130 height 23
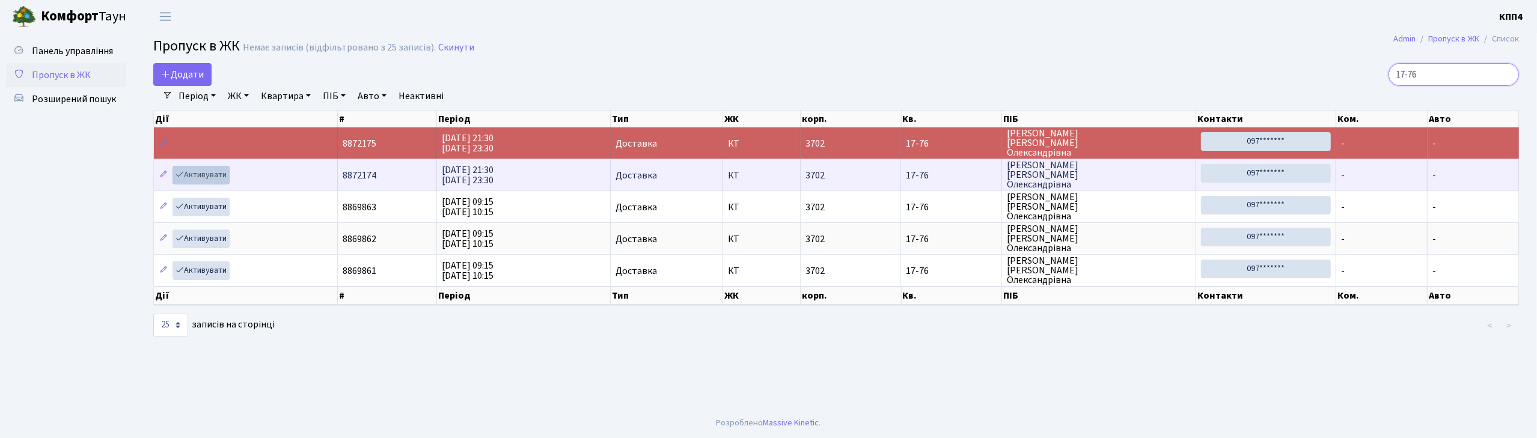
type input "17-76"
click at [183, 171] on icon at bounding box center [180, 174] width 8 height 8
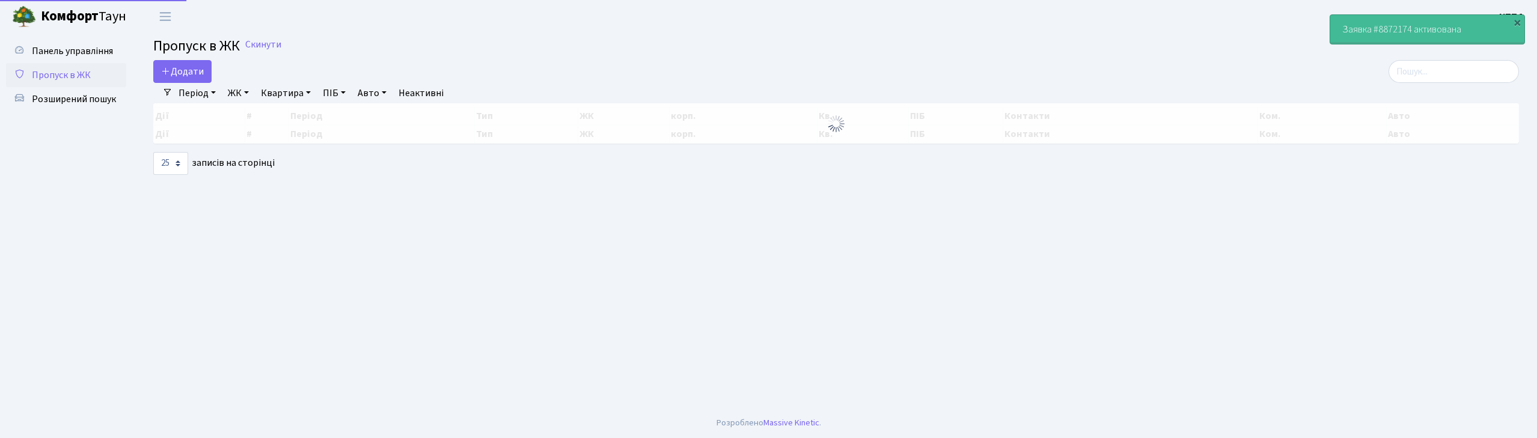
select select "25"
